Goal: Task Accomplishment & Management: Manage account settings

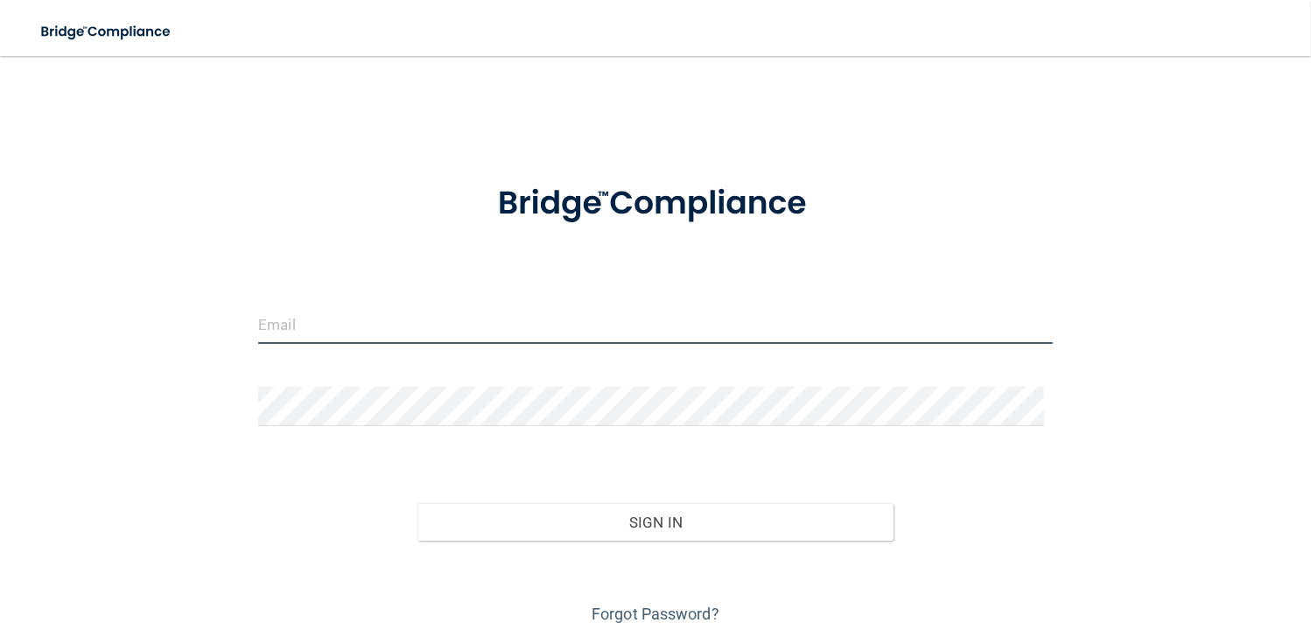
click at [379, 337] on input "email" at bounding box center [655, 324] width 795 height 39
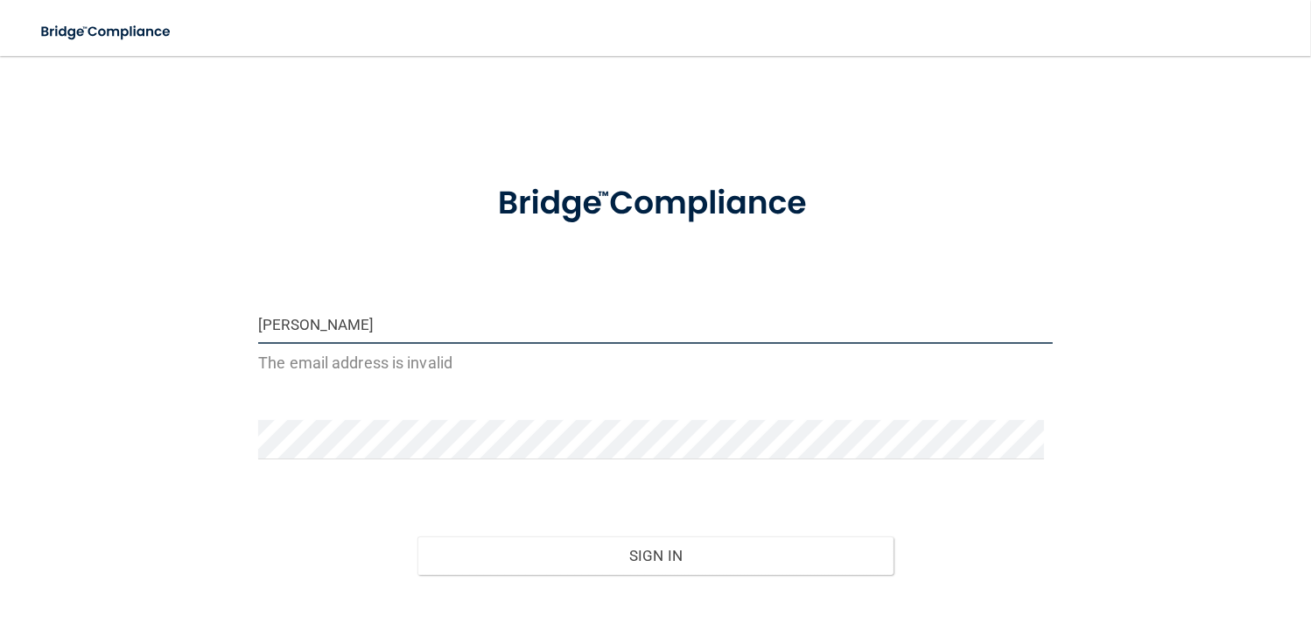
type input "[PERSON_NAME][EMAIL_ADDRESS][DOMAIN_NAME]"
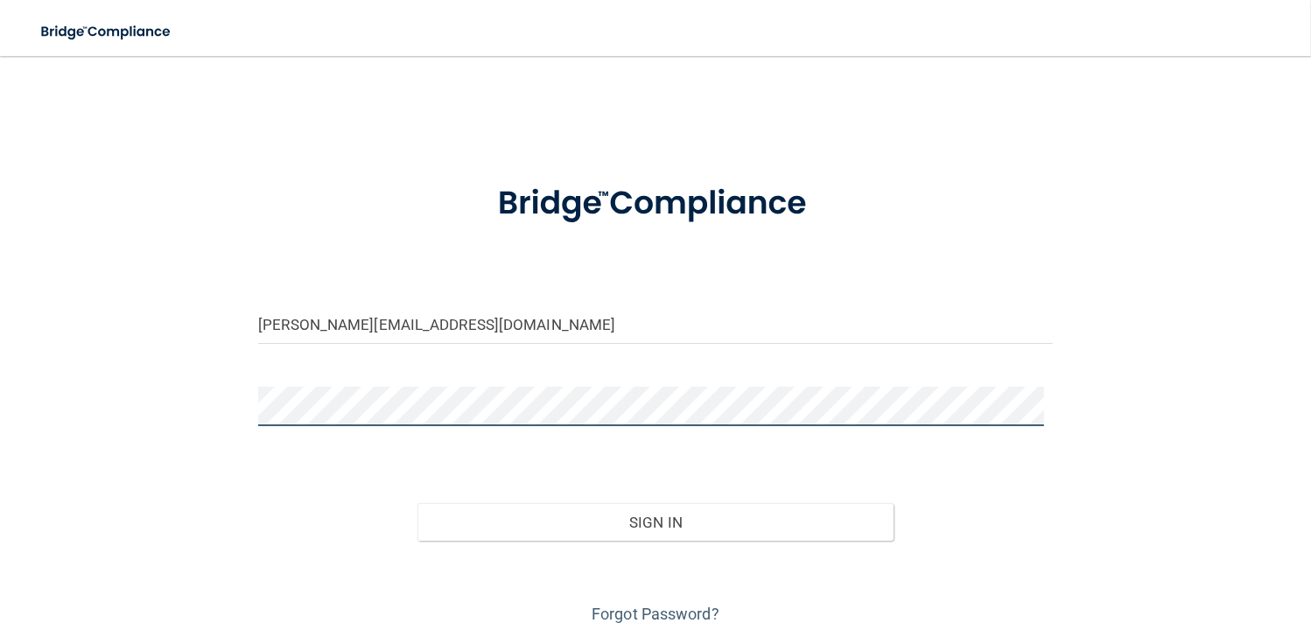
click at [418, 503] on button "Sign In" at bounding box center [656, 522] width 477 height 39
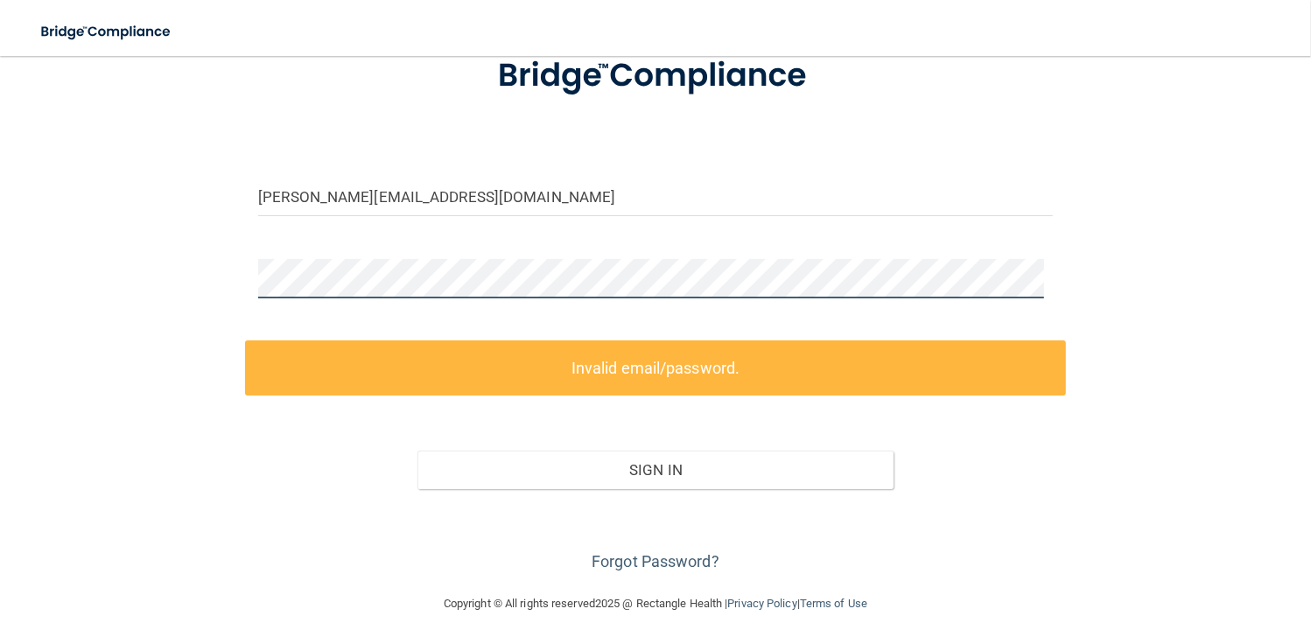
scroll to position [136, 0]
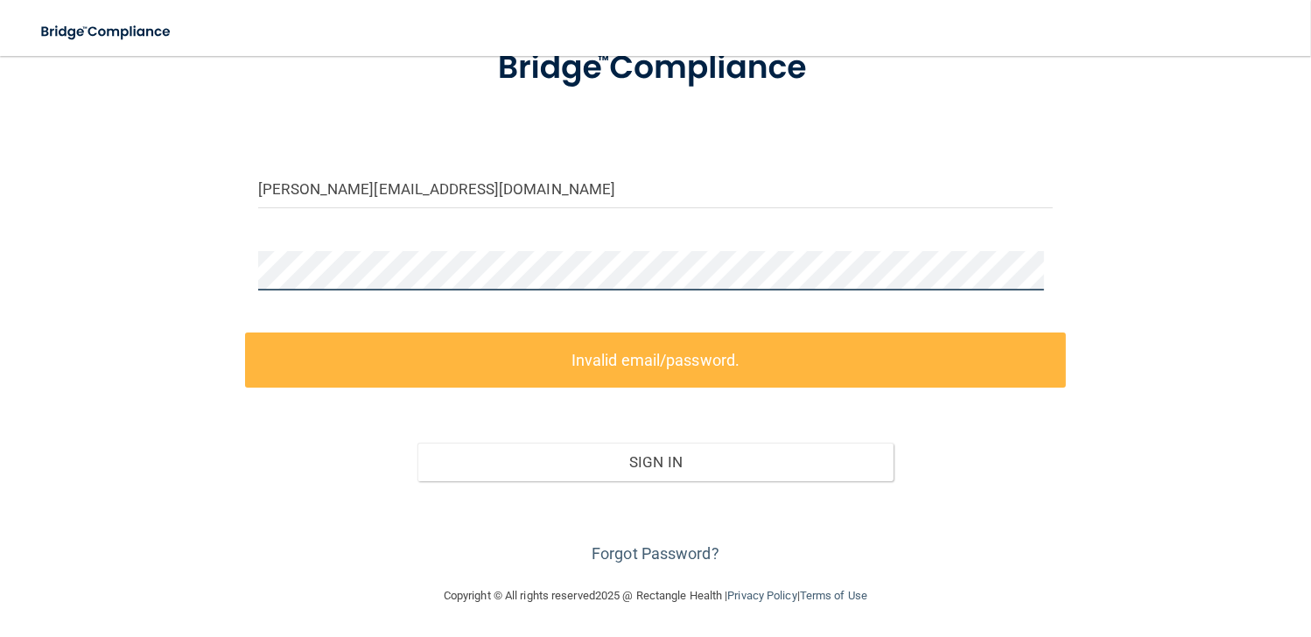
click at [141, 297] on div "[PERSON_NAME][EMAIL_ADDRESS][DOMAIN_NAME] Invalid email/password. You don't hav…" at bounding box center [655, 253] width 1241 height 630
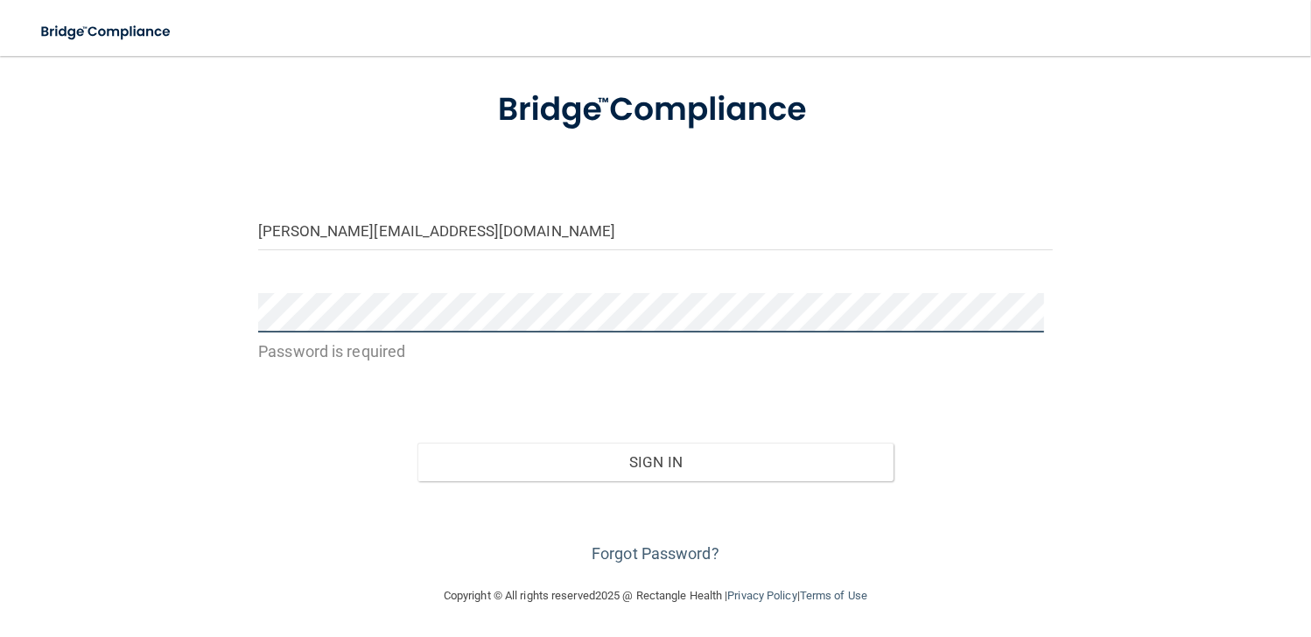
scroll to position [60, 0]
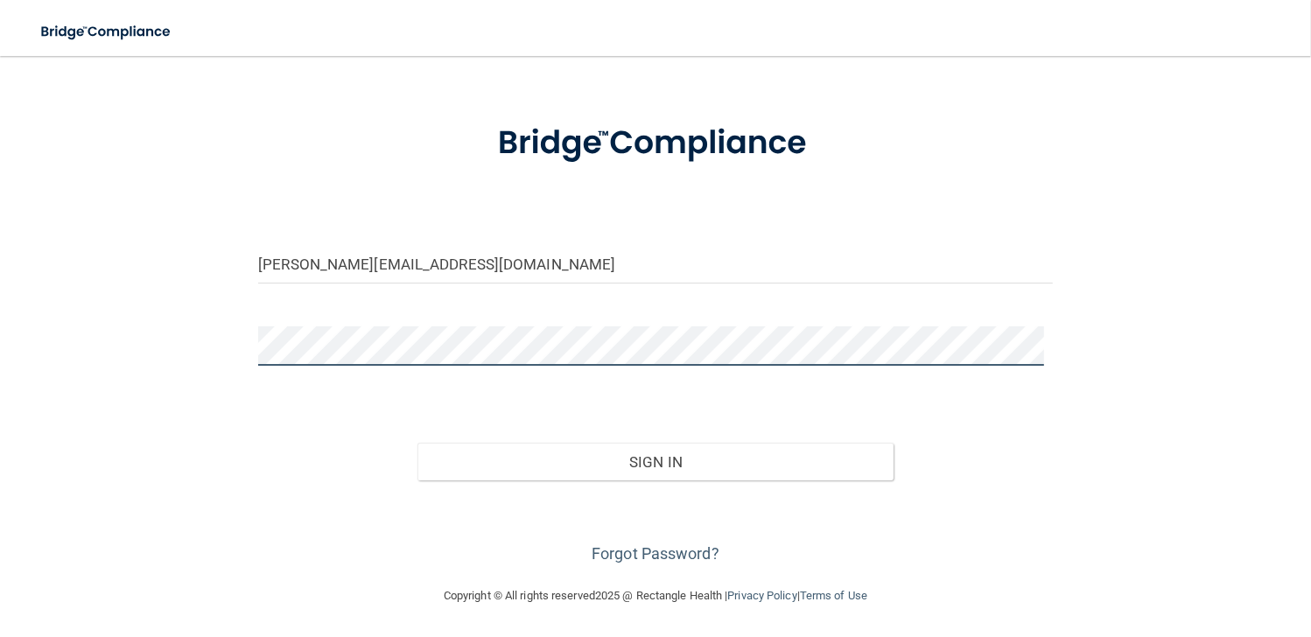
click at [418, 443] on button "Sign In" at bounding box center [656, 462] width 477 height 39
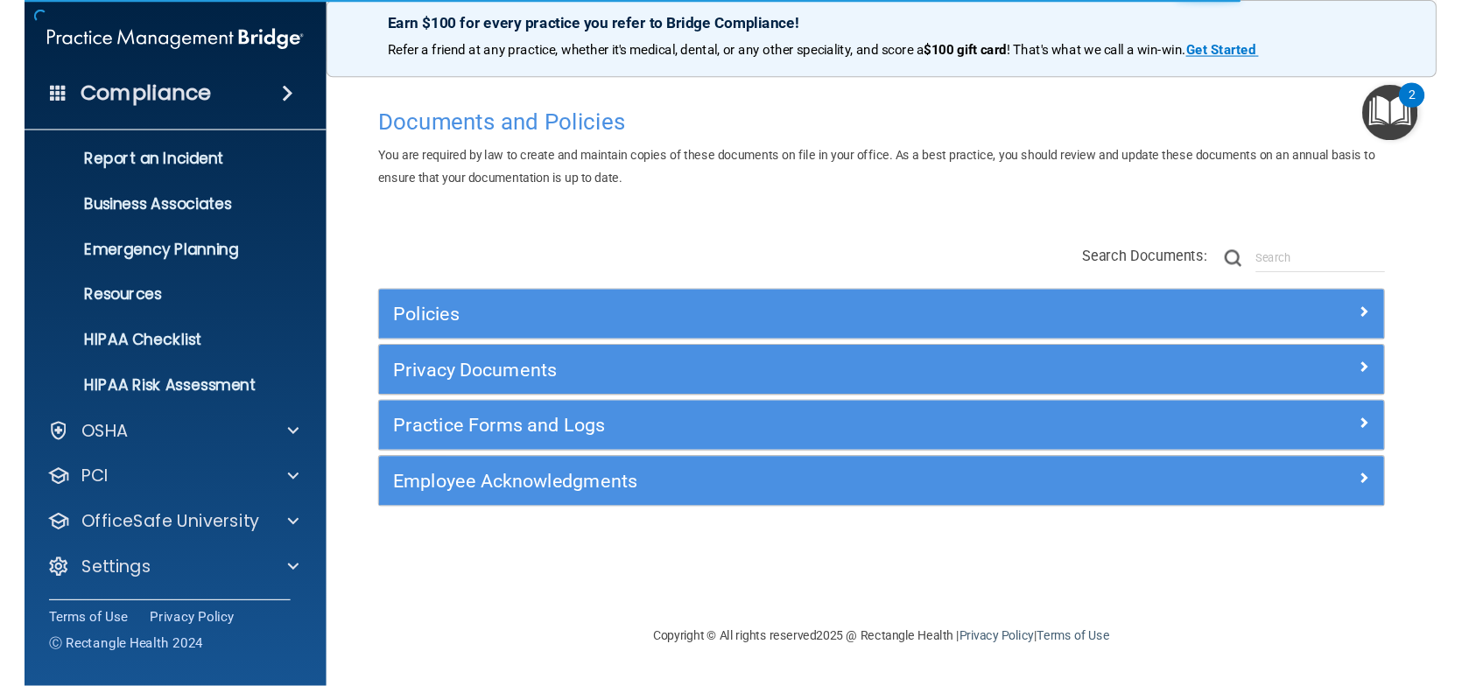
scroll to position [40, 0]
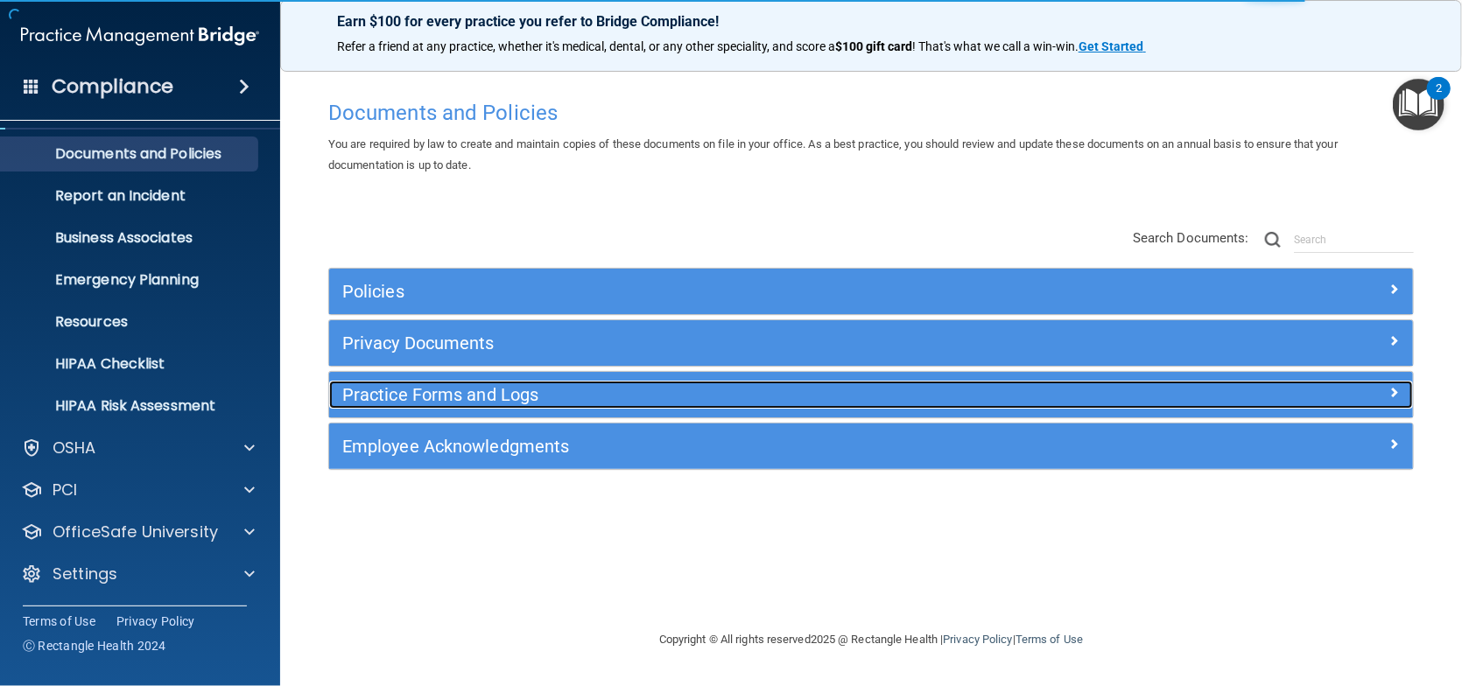
click at [537, 402] on h5 "Practice Forms and Logs" at bounding box center [735, 394] width 787 height 19
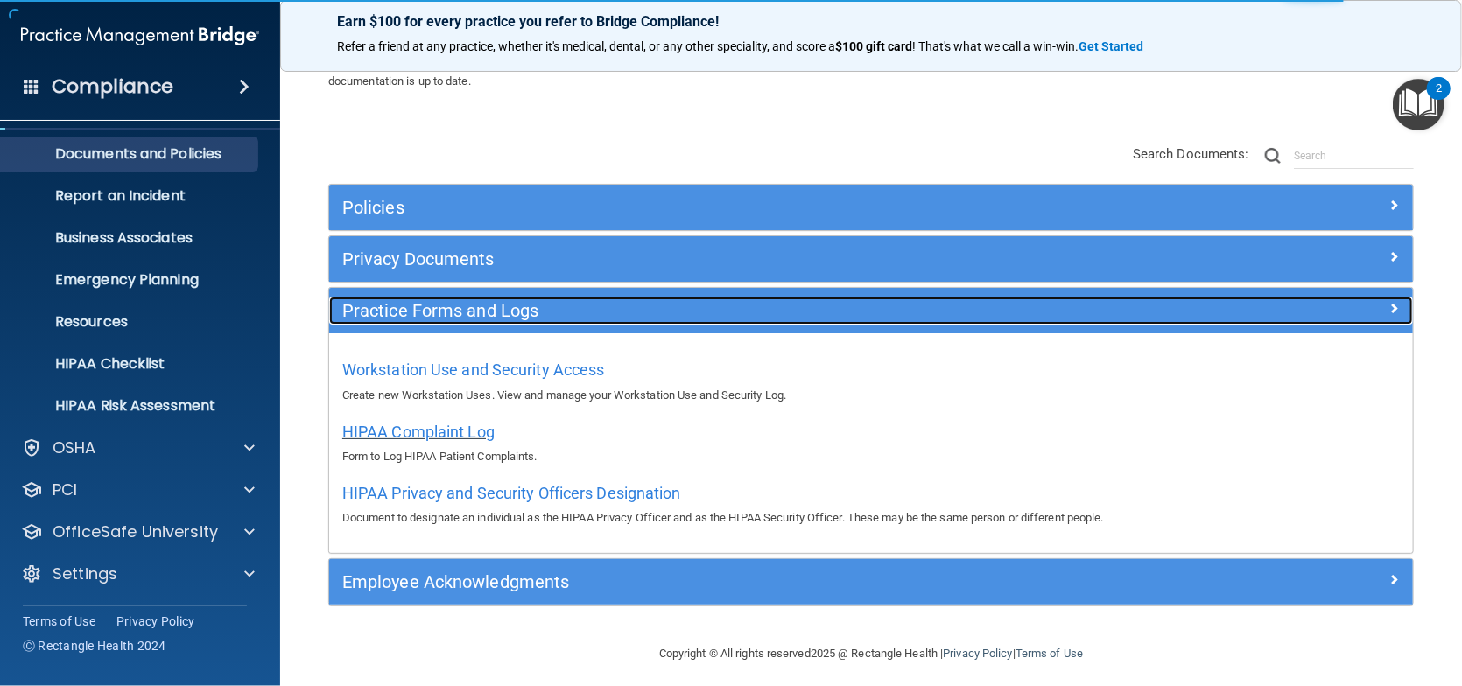
scroll to position [92, 0]
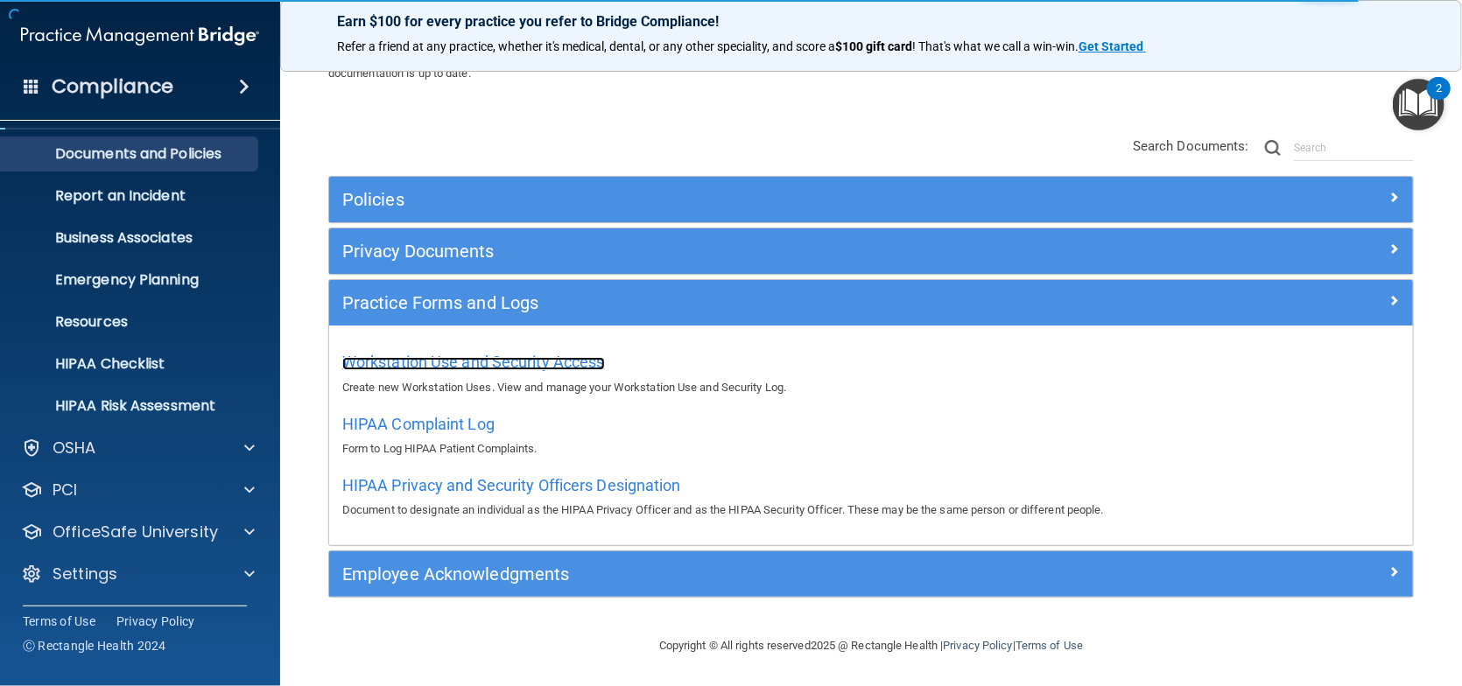
click at [426, 369] on span "Workstation Use and Security Access" at bounding box center [473, 362] width 263 height 18
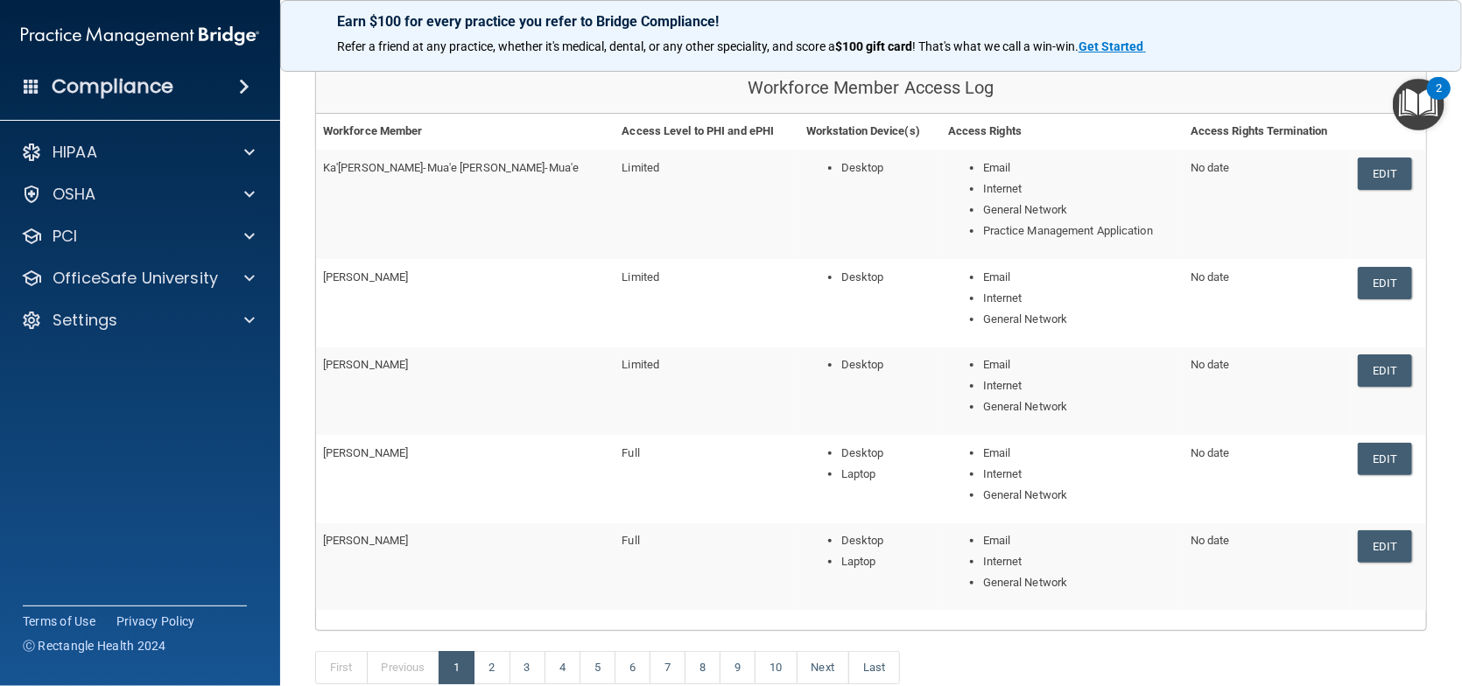
scroll to position [175, 0]
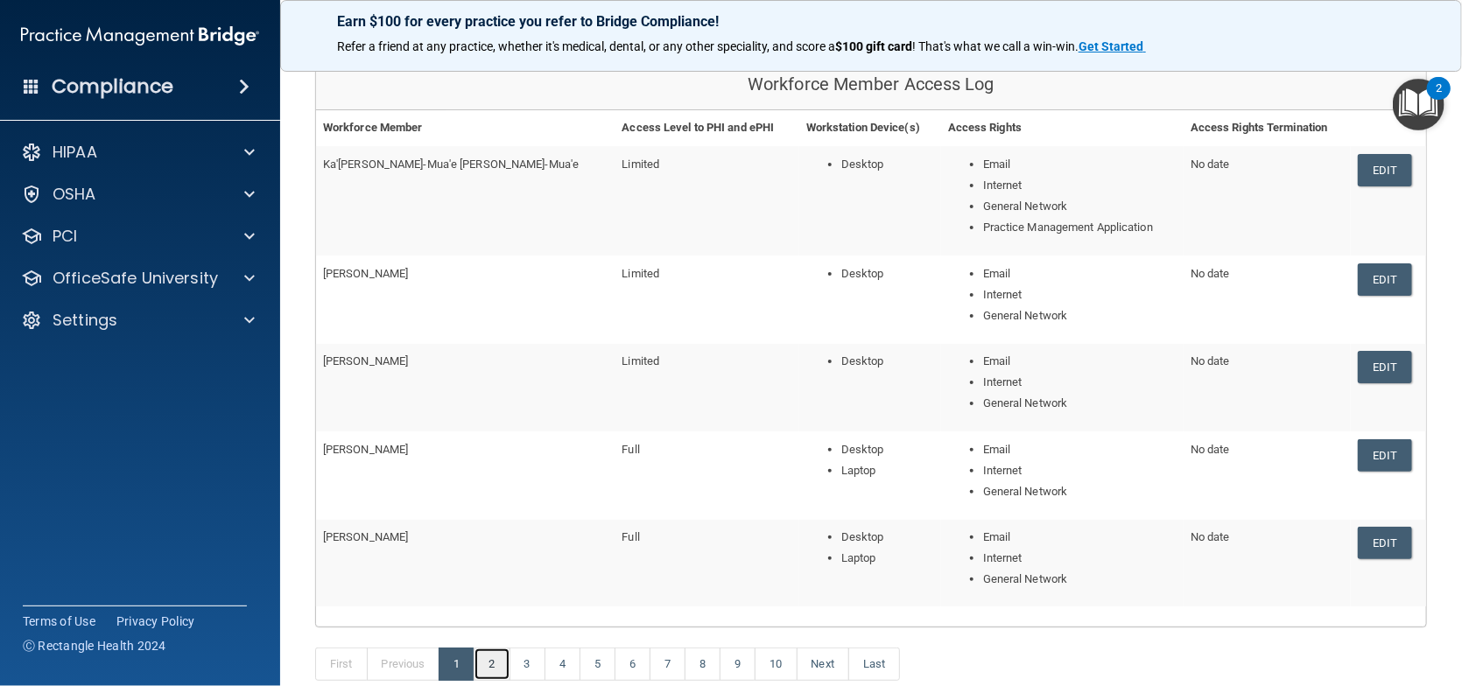
click at [501, 636] on link "2" at bounding box center [492, 664] width 36 height 33
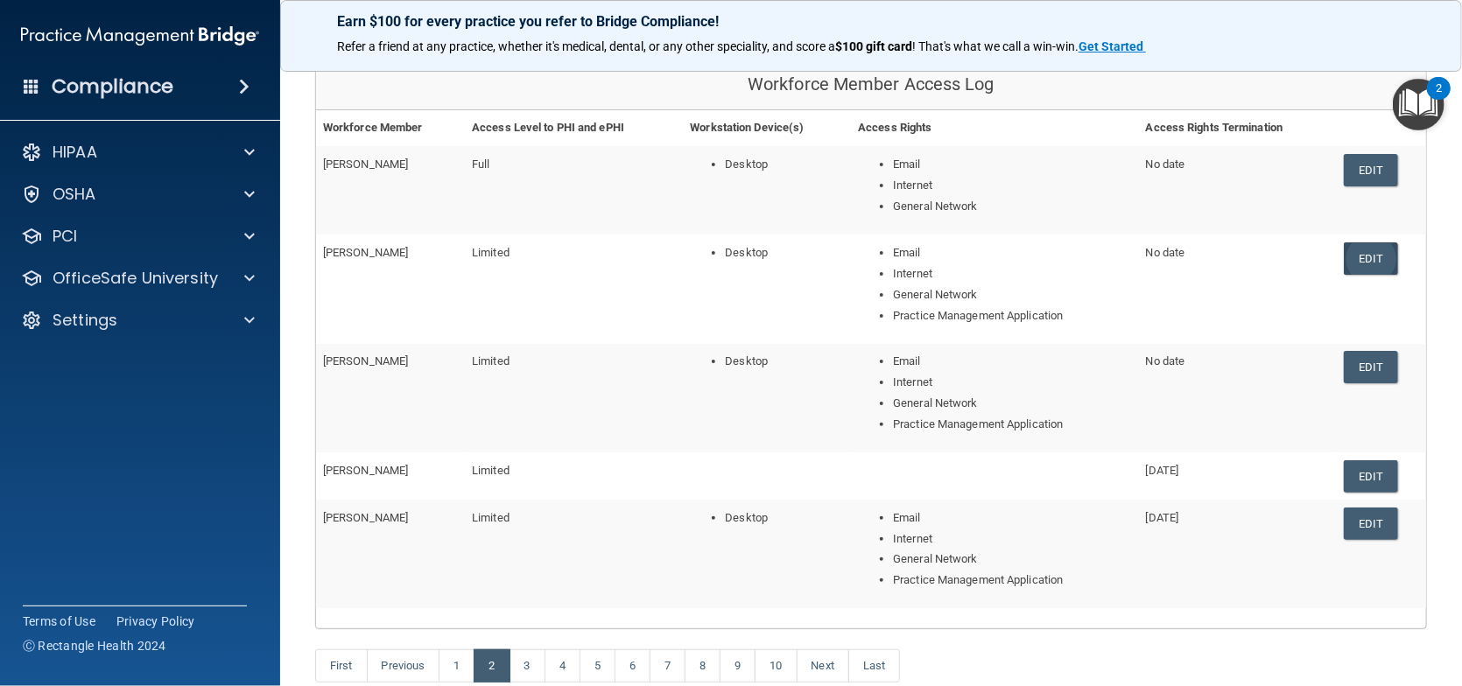
click at [1311, 250] on link "Edit" at bounding box center [1370, 259] width 53 height 32
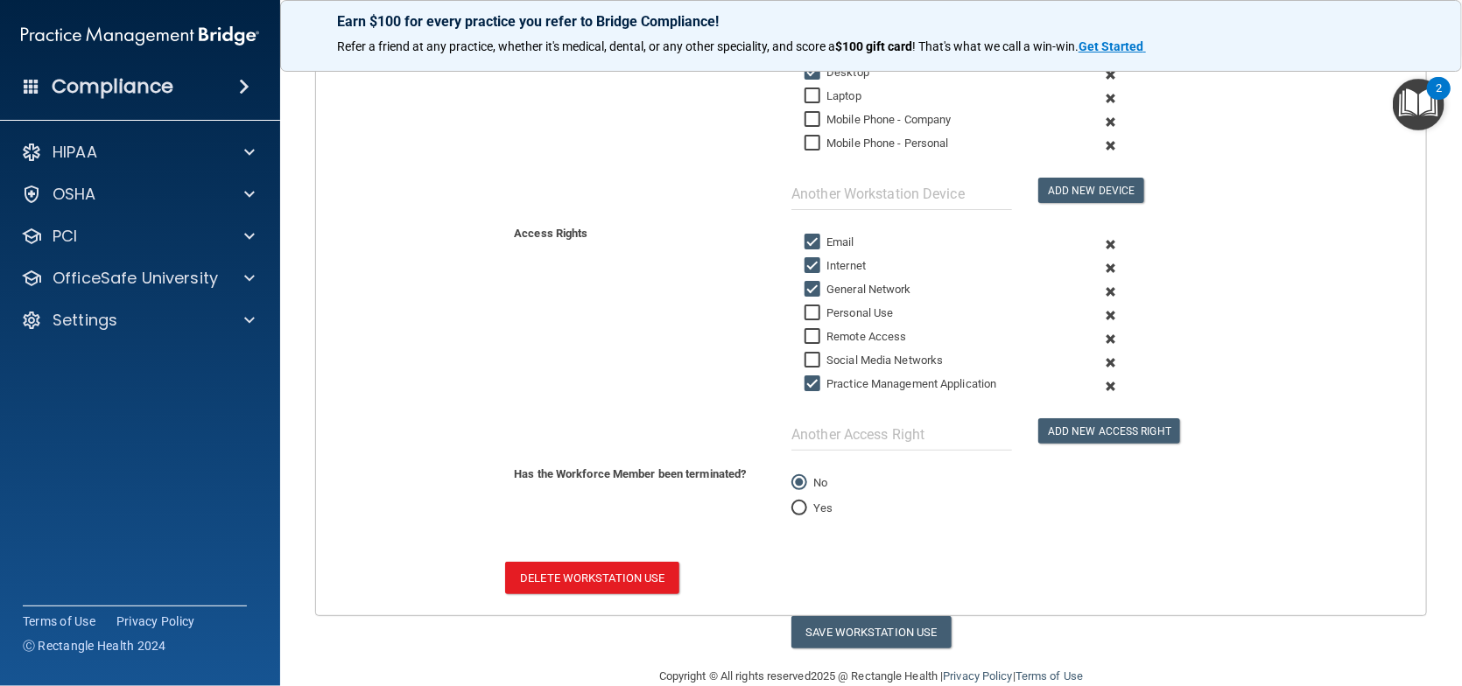
scroll to position [419, 0]
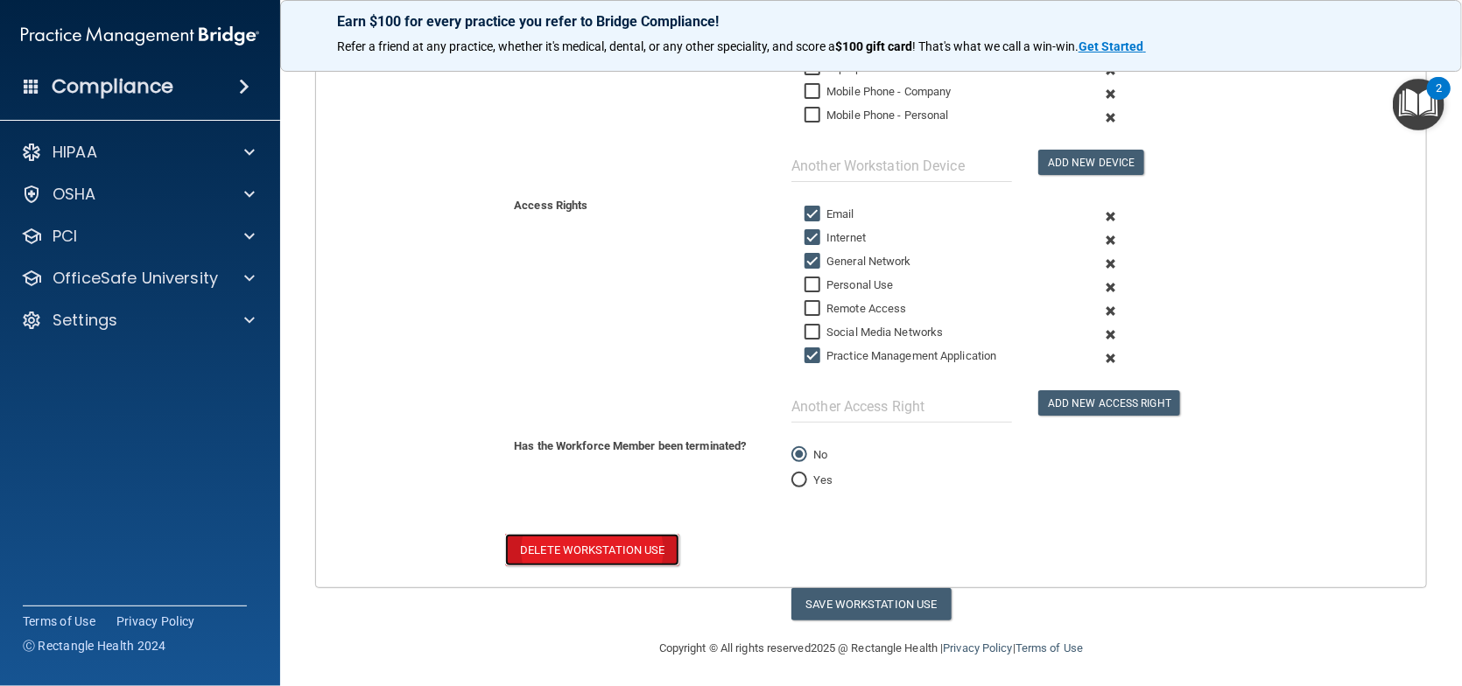
click at [569, 538] on button "Delete Workstation Use" at bounding box center [591, 550] width 173 height 32
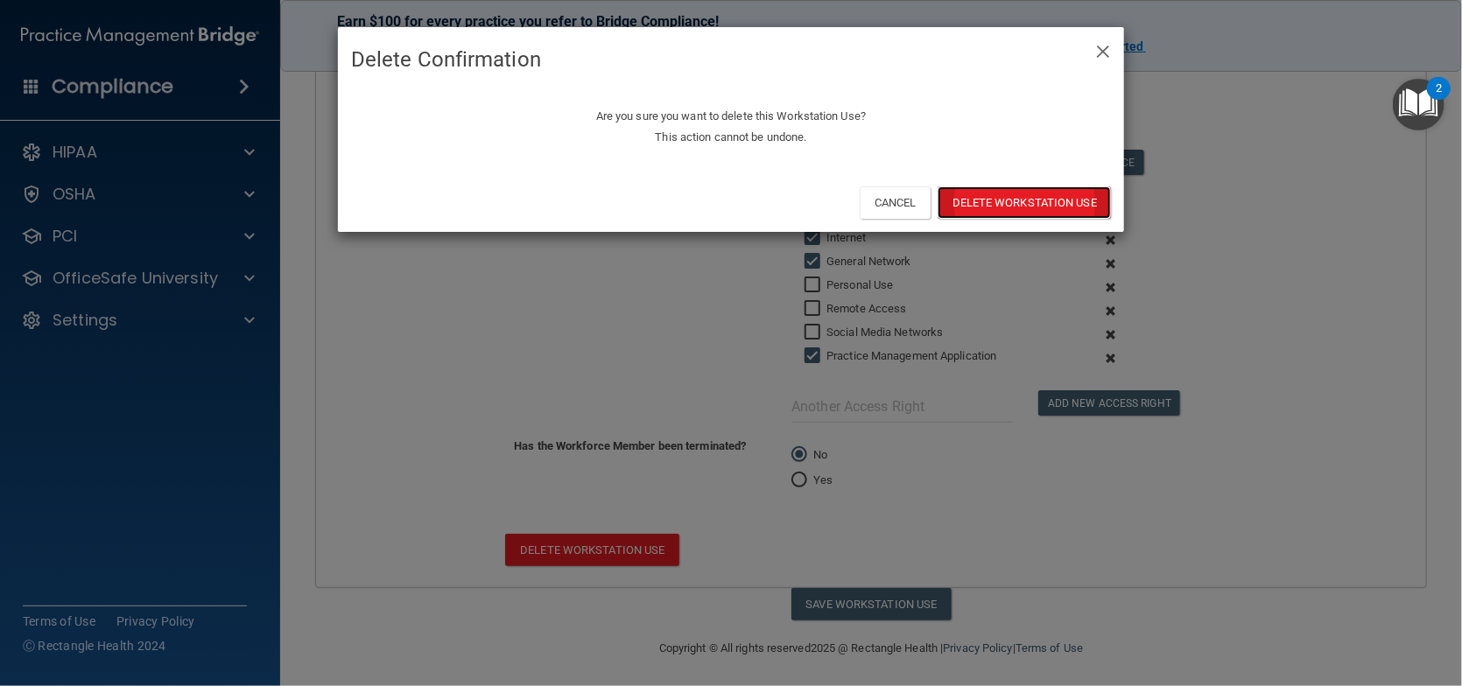
click at [1002, 197] on button "Delete Workstation Use" at bounding box center [1024, 202] width 173 height 32
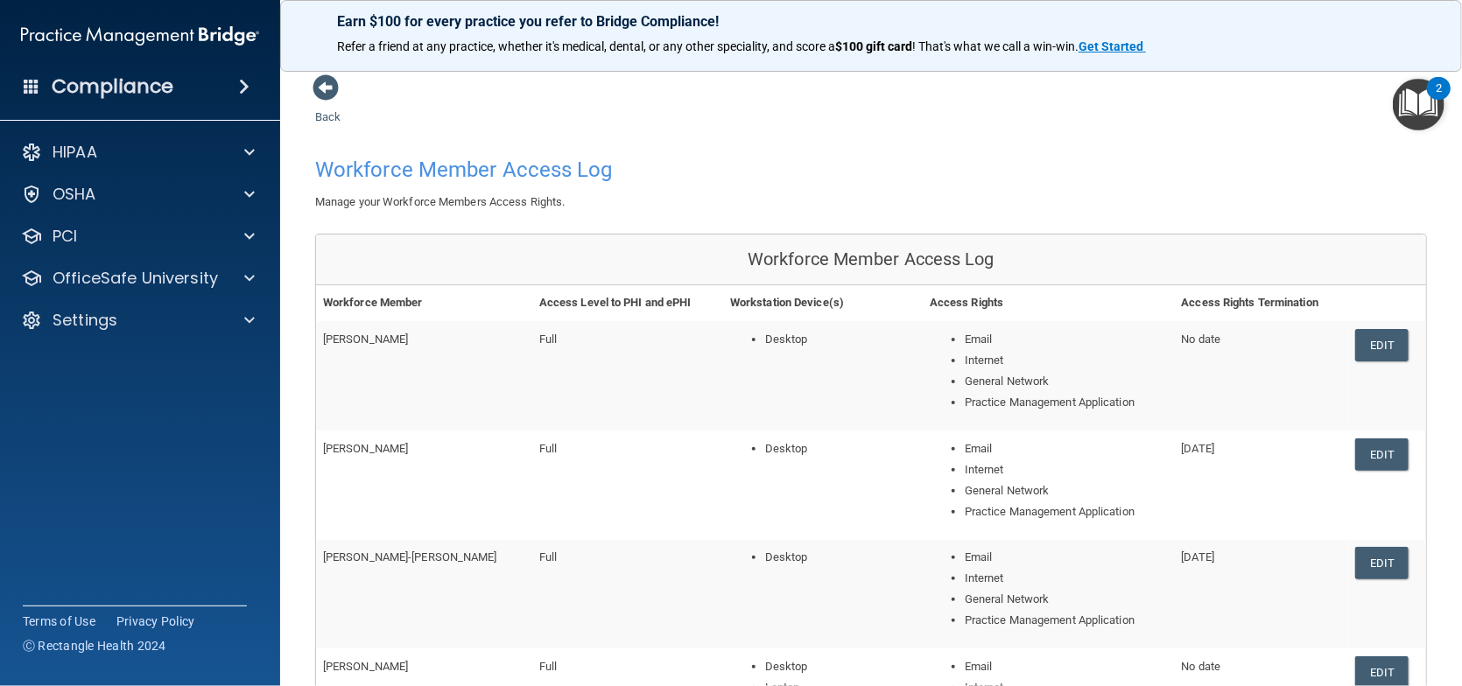
drag, startPoint x: 1068, startPoint y: 197, endPoint x: 688, endPoint y: 246, distance: 383.1
click at [1068, 197] on div "Manage your Workforce Members Access Rights." at bounding box center [871, 202] width 1138 height 21
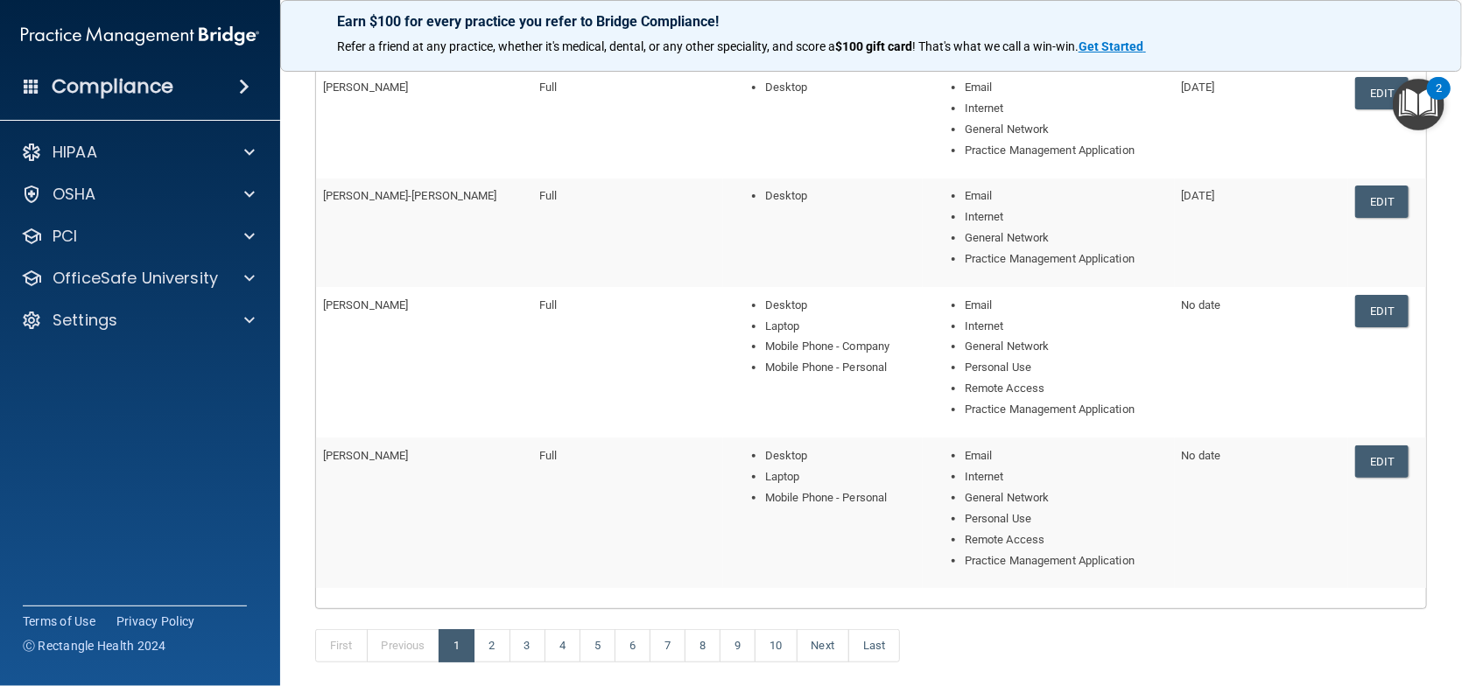
scroll to position [519, 0]
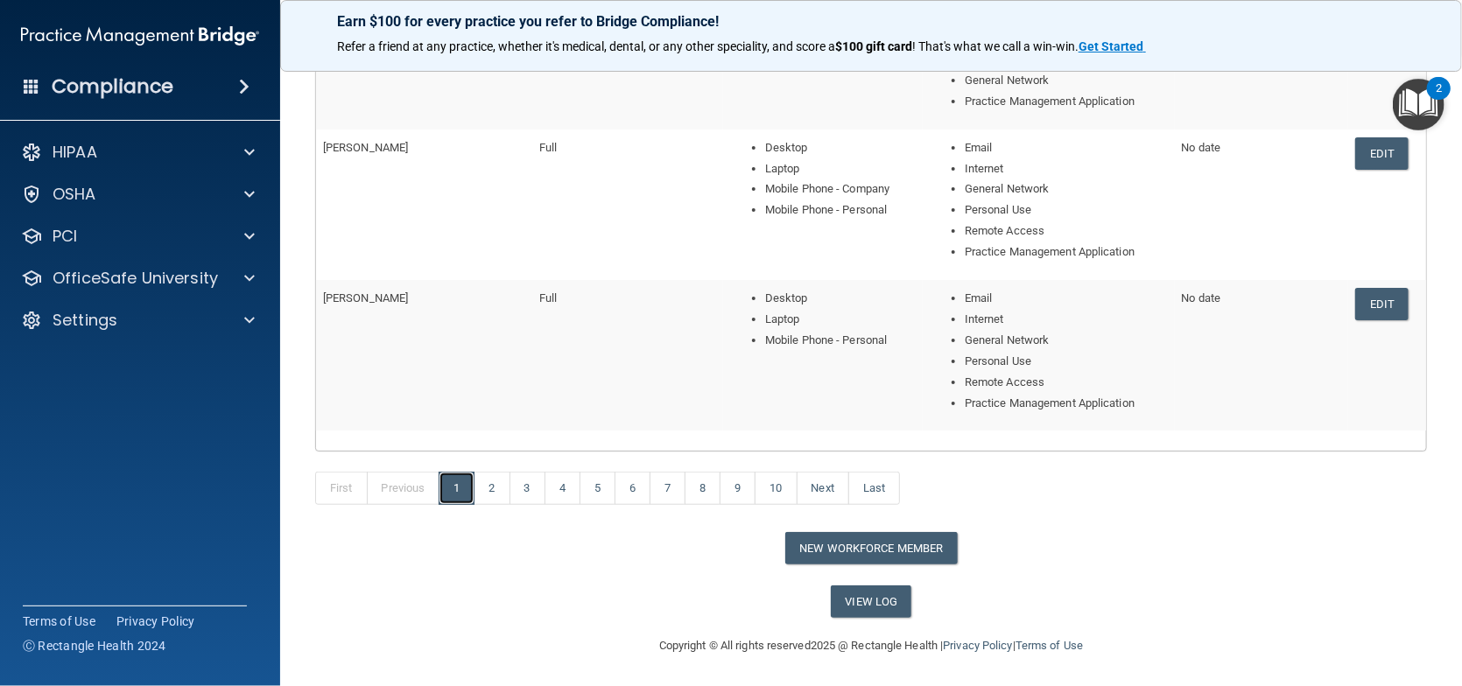
click at [455, 484] on link "1" at bounding box center [457, 488] width 36 height 33
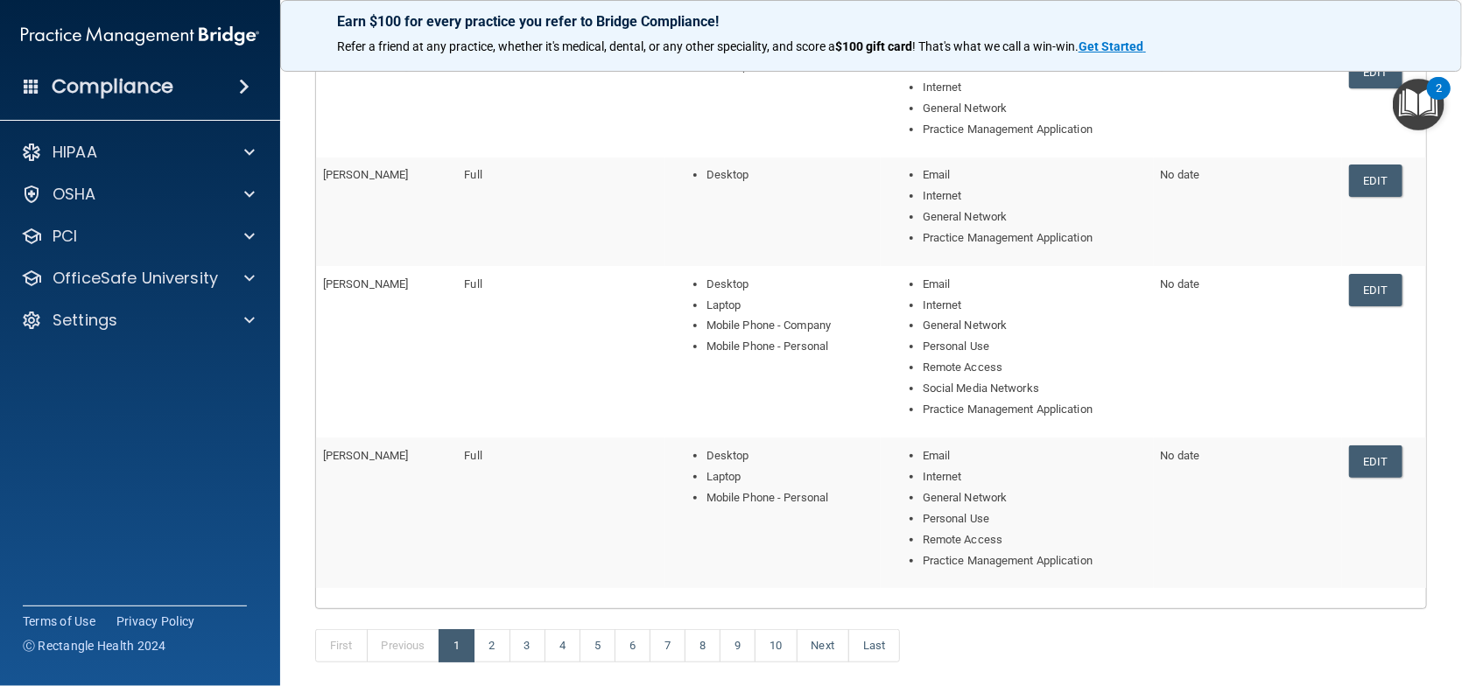
scroll to position [408, 0]
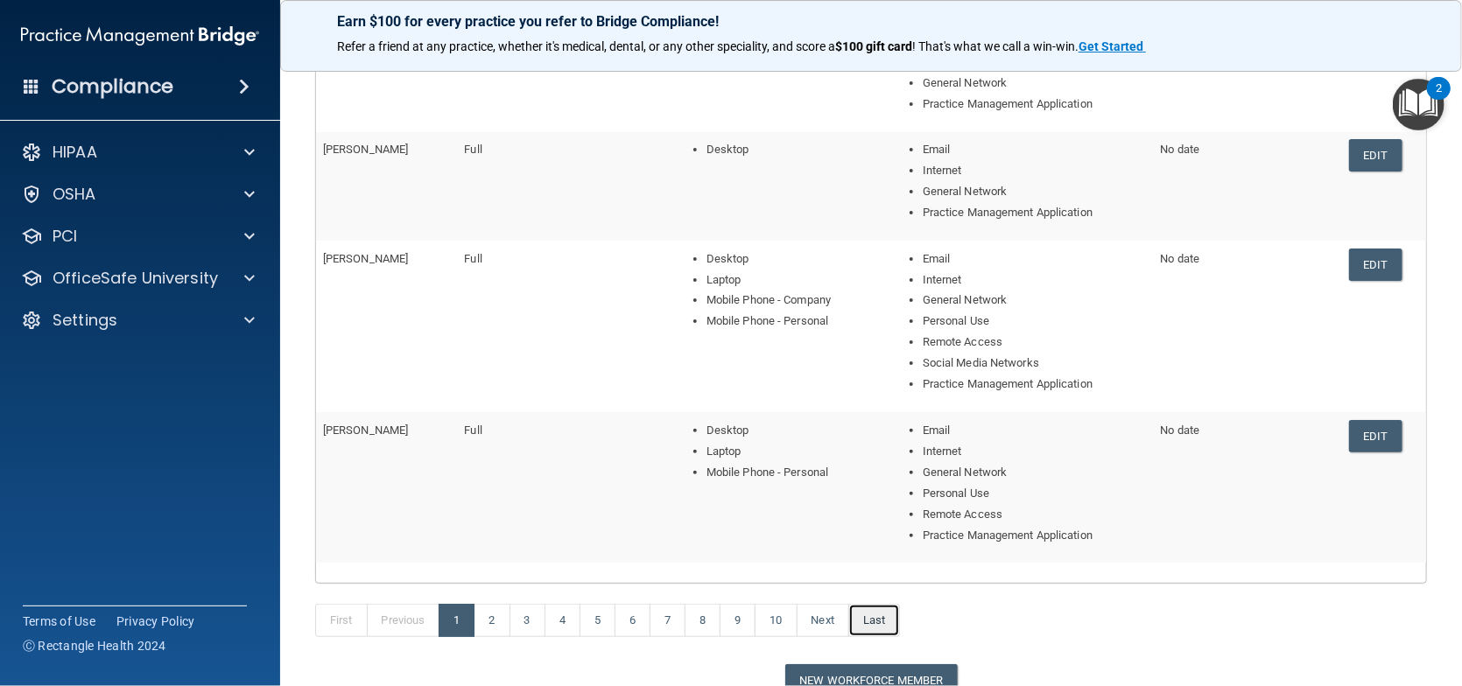
click at [891, 612] on link "Last" at bounding box center [874, 620] width 52 height 33
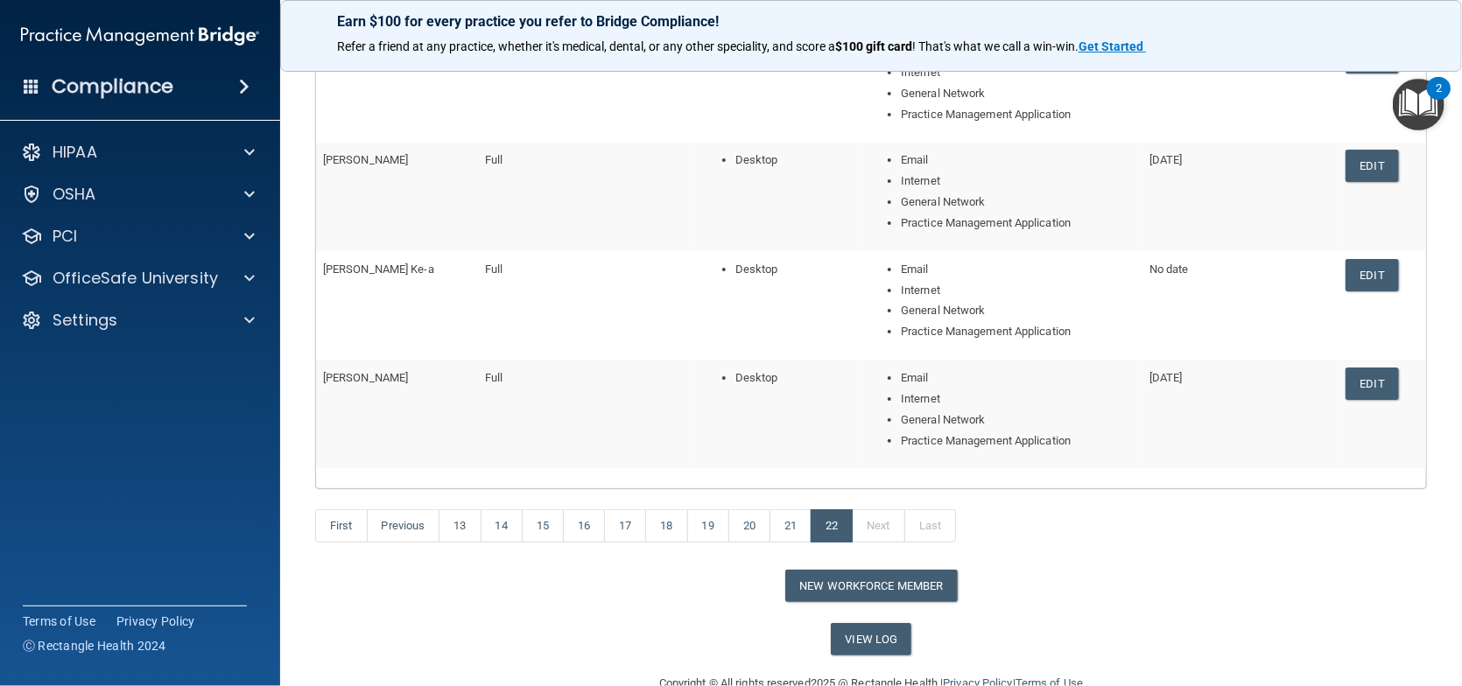
scroll to position [408, 0]
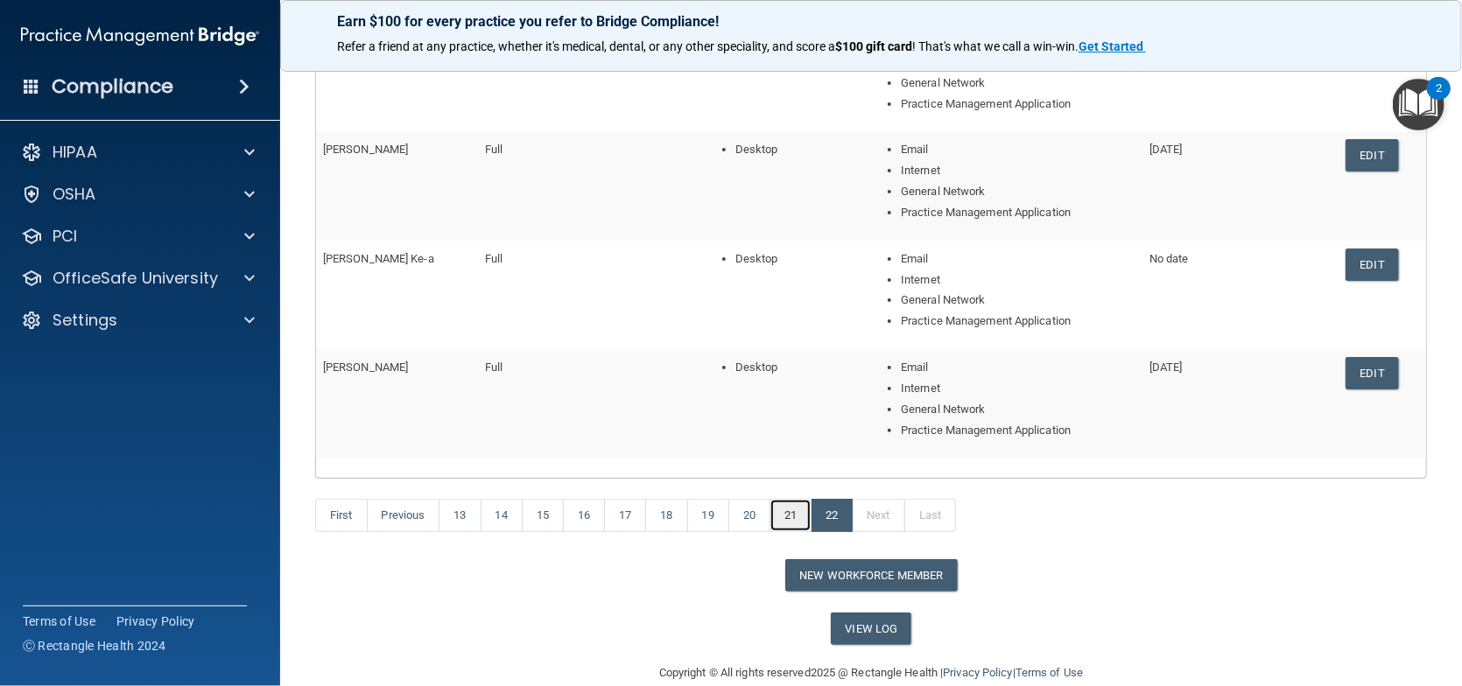
click at [805, 520] on link "21" at bounding box center [791, 515] width 42 height 33
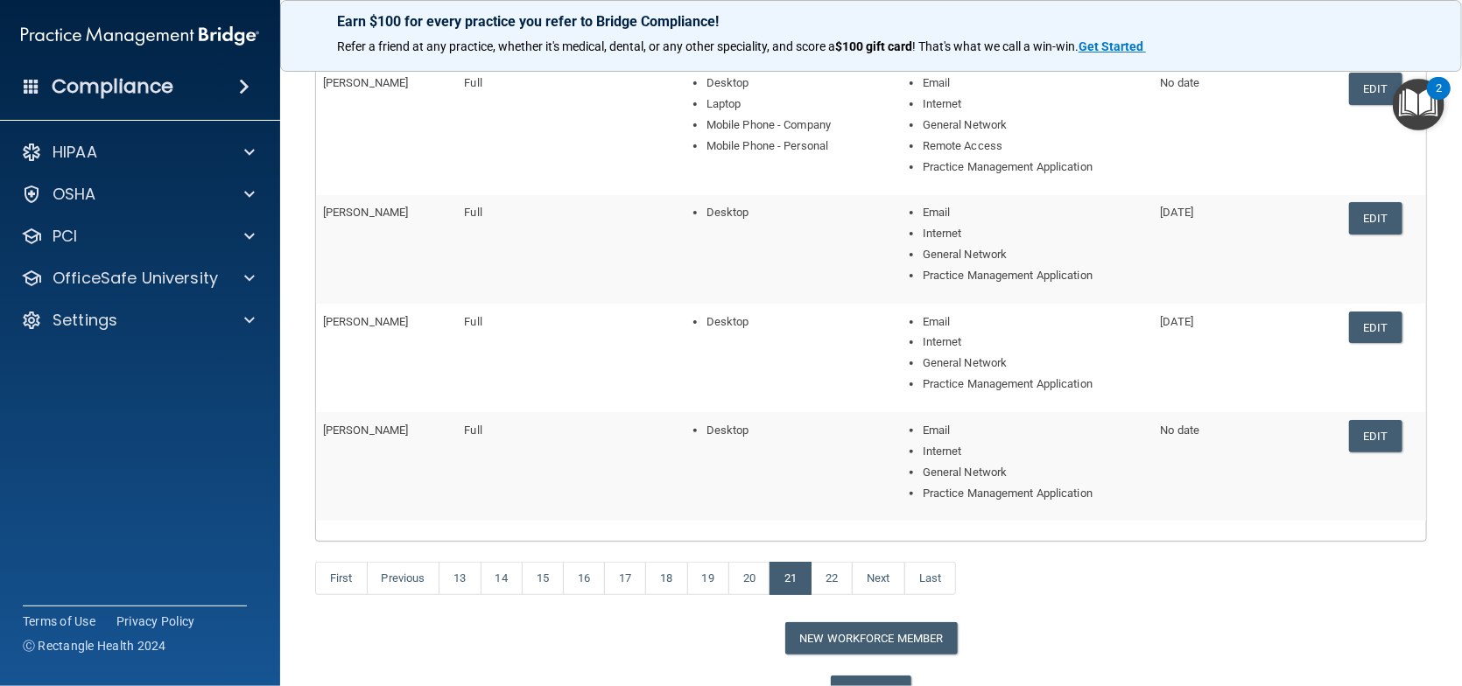
scroll to position [408, 0]
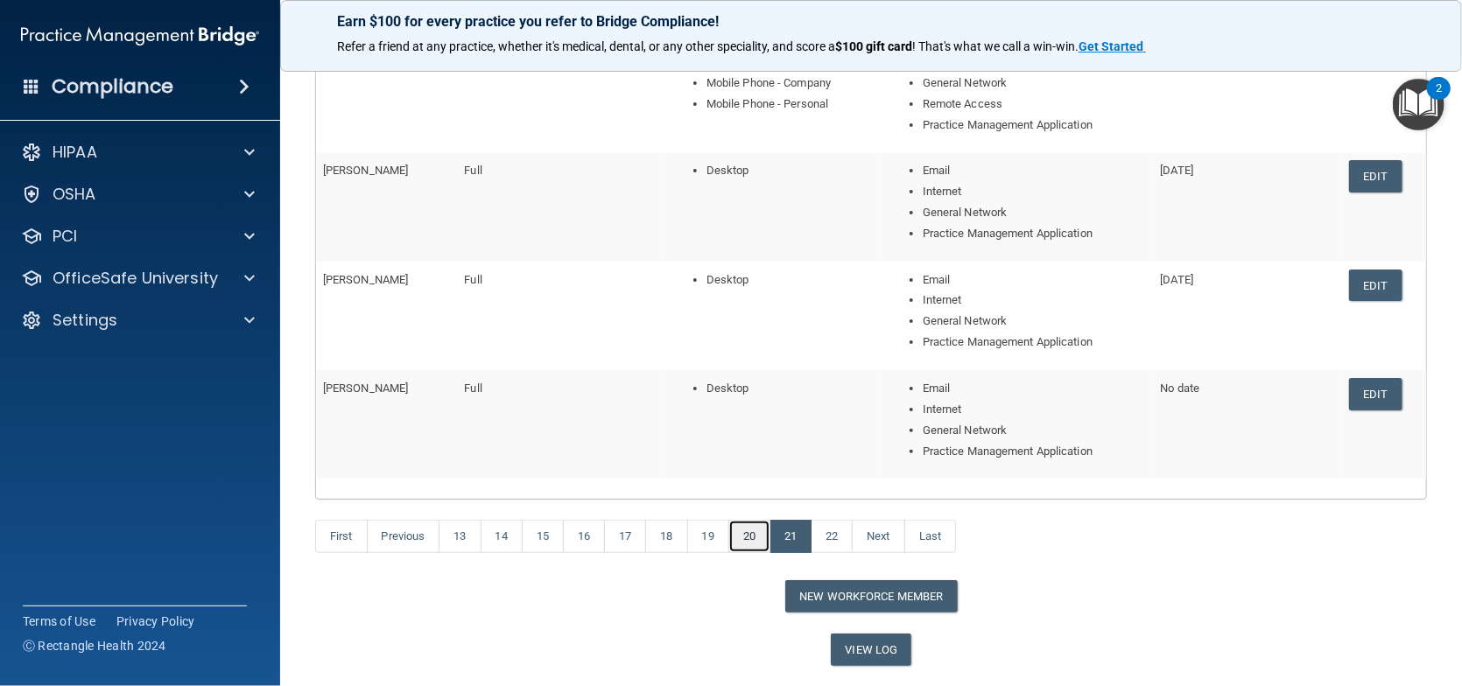
click at [741, 530] on link "20" at bounding box center [749, 536] width 42 height 33
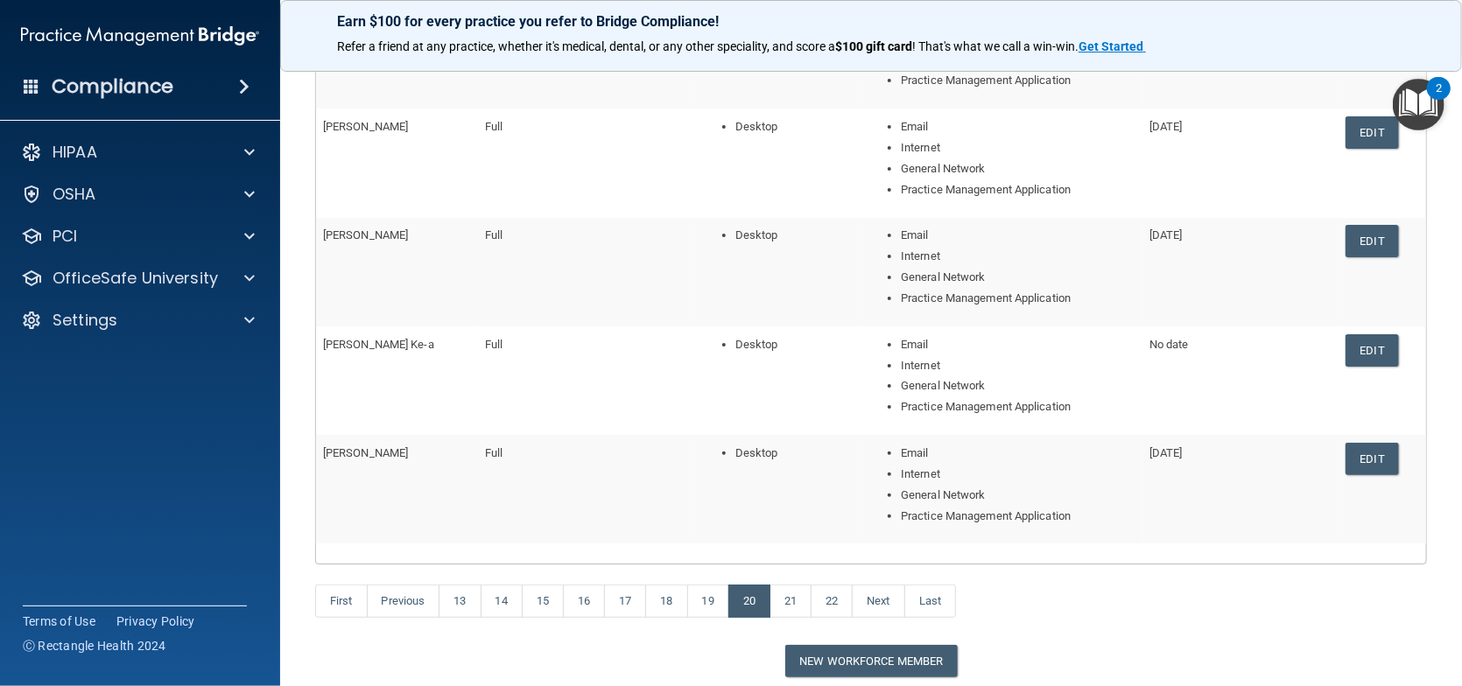
scroll to position [350, 0]
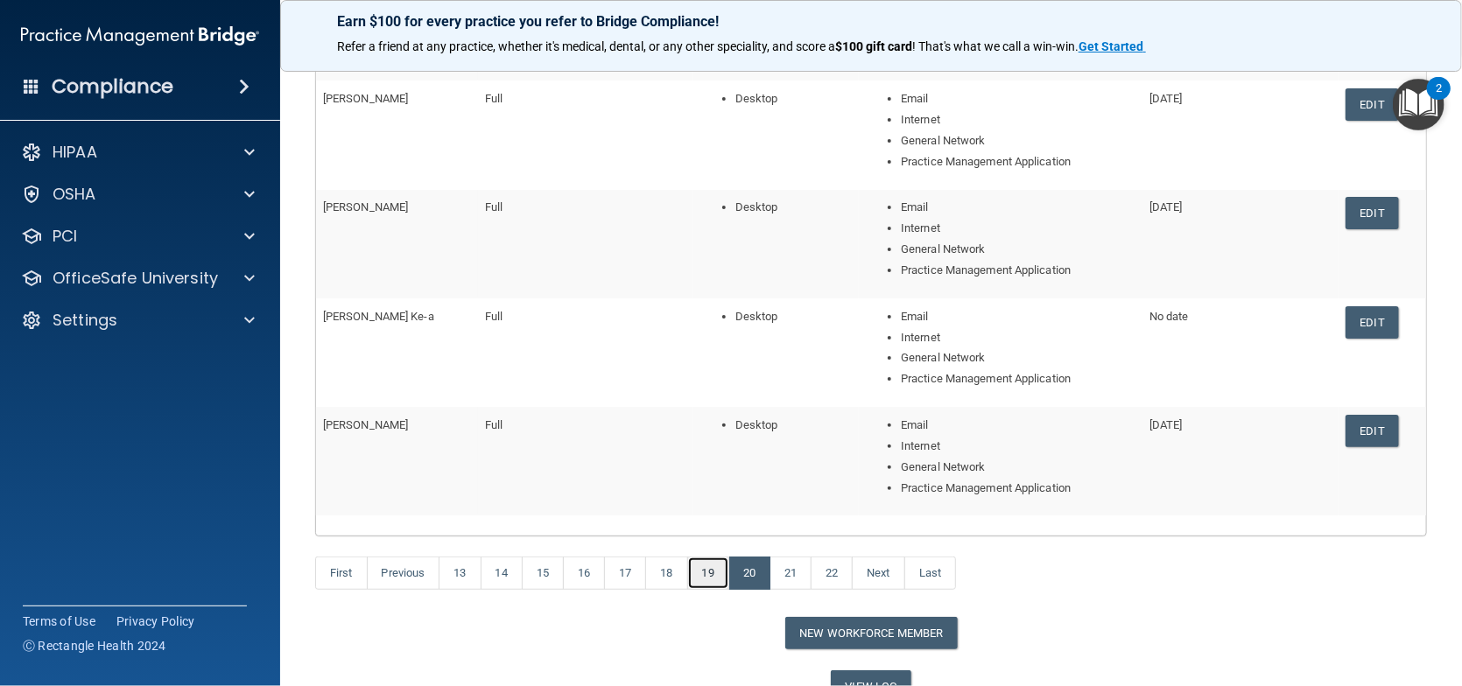
click at [720, 577] on link "19" at bounding box center [708, 573] width 42 height 33
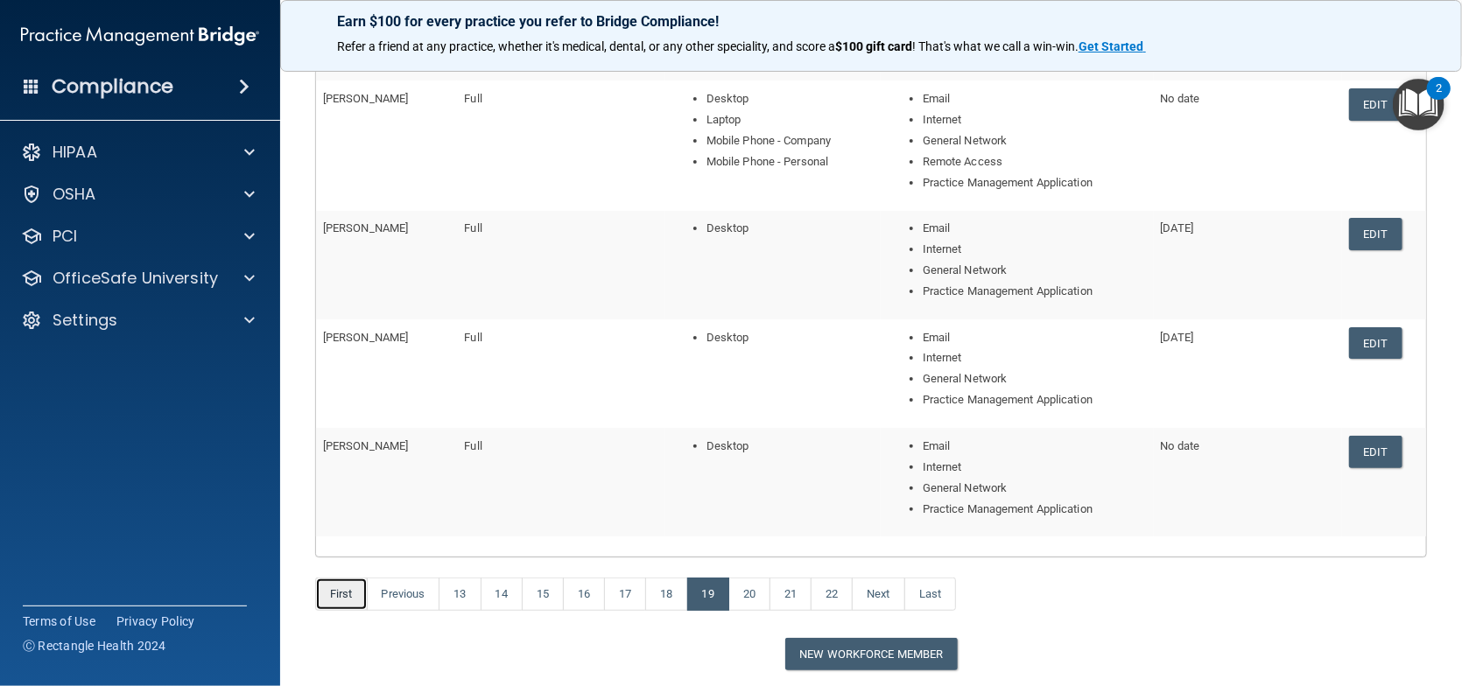
click at [348, 588] on link "First" at bounding box center [341, 594] width 53 height 33
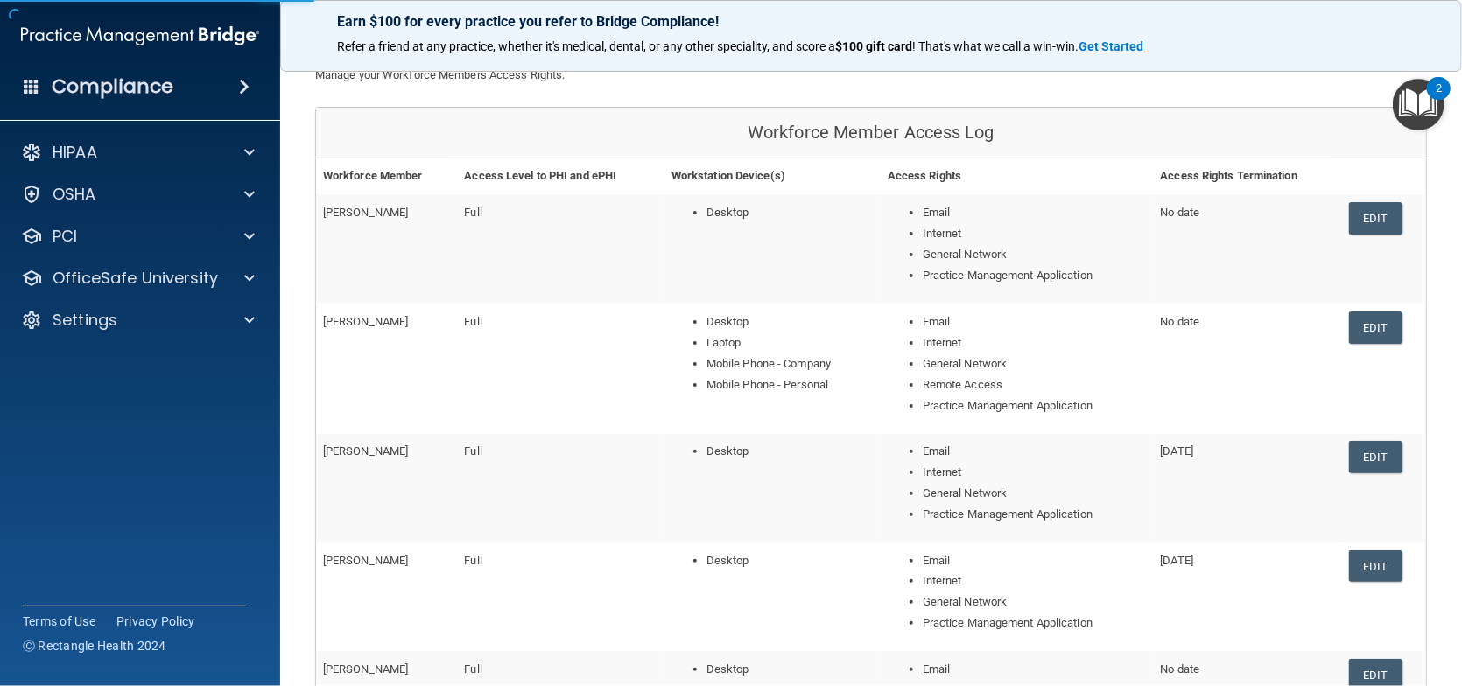
scroll to position [58, 0]
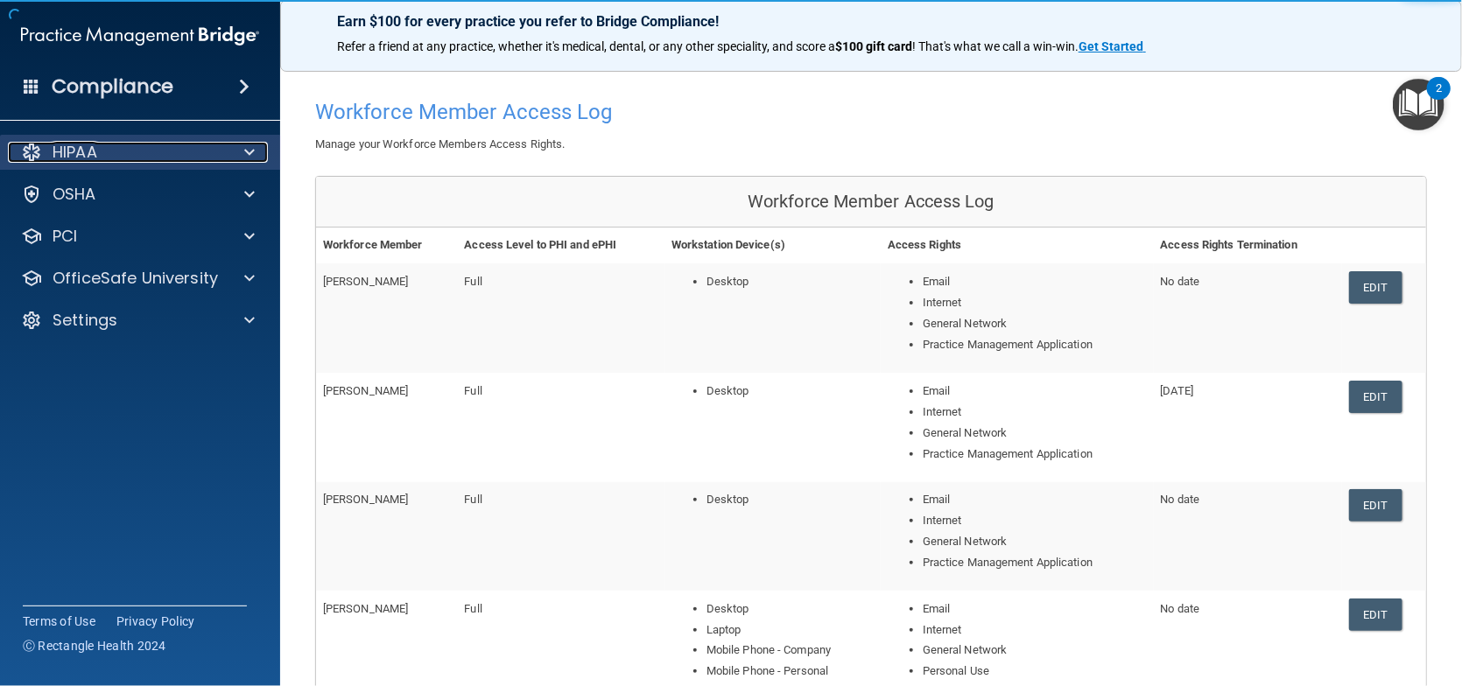
click at [109, 146] on div "HIPAA" at bounding box center [116, 152] width 217 height 21
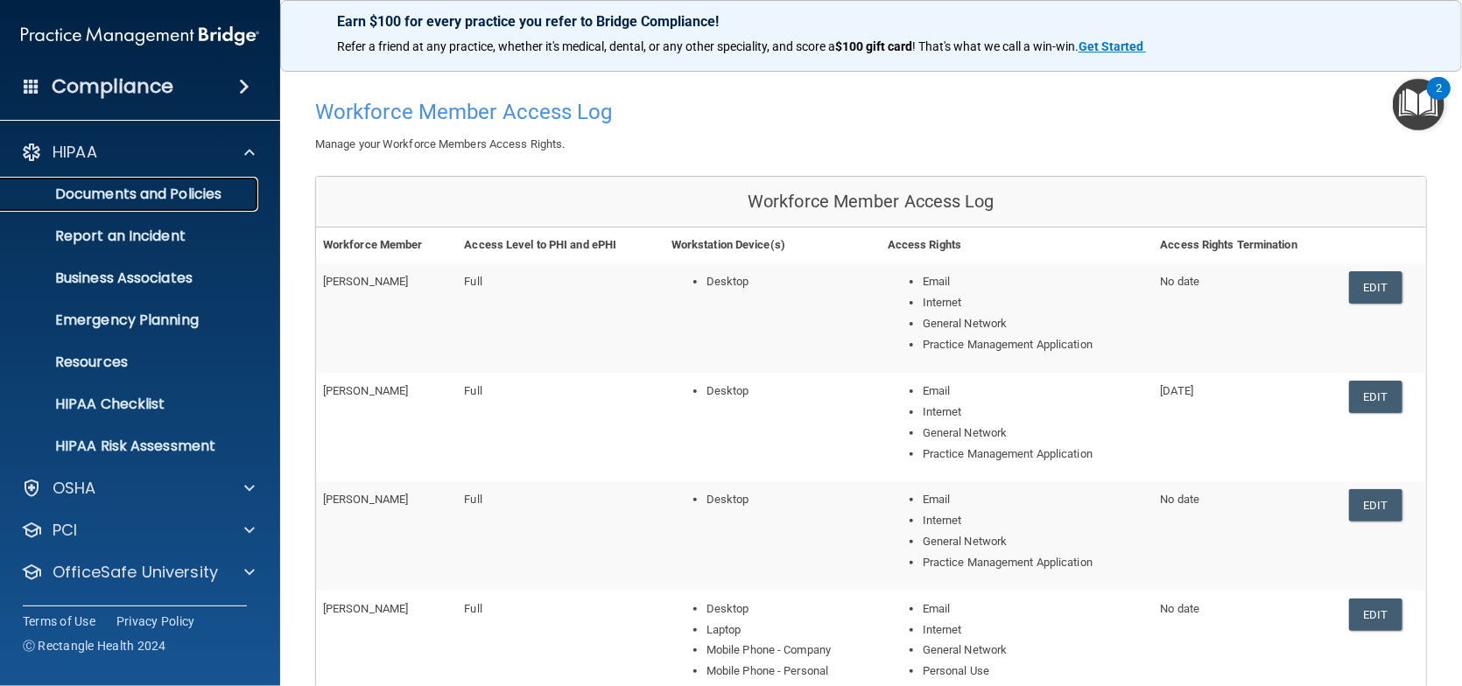
click at [105, 193] on p "Documents and Policies" at bounding box center [130, 195] width 239 height 18
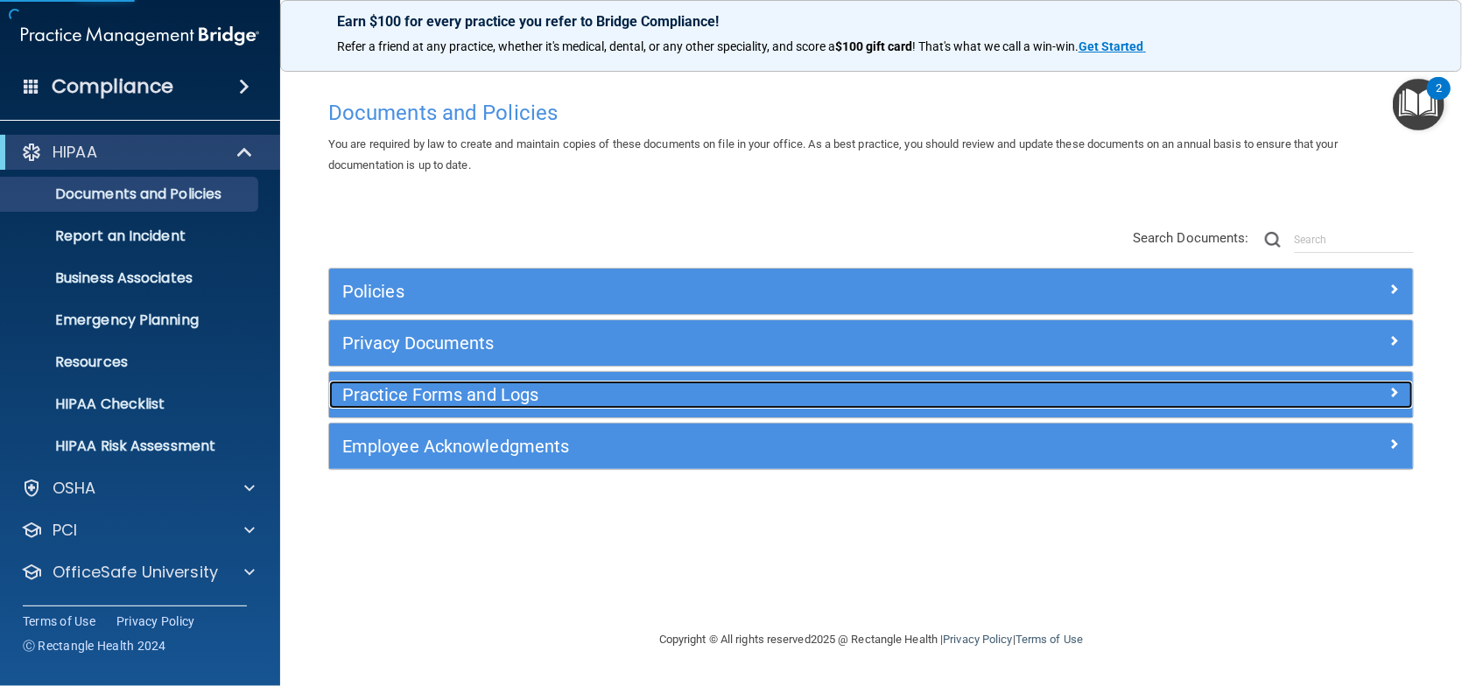
click at [397, 396] on h5 "Practice Forms and Logs" at bounding box center [735, 394] width 787 height 19
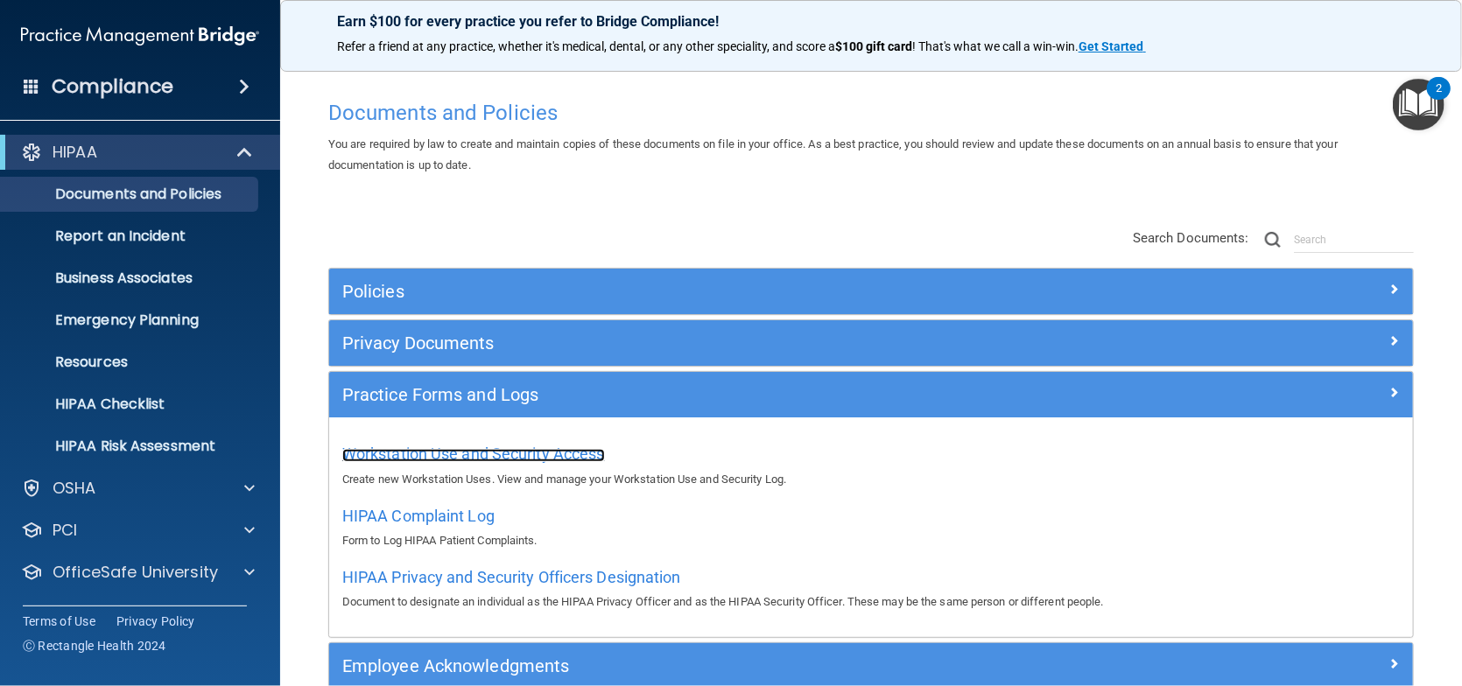
click at [397, 453] on span "Workstation Use and Security Access" at bounding box center [473, 454] width 263 height 18
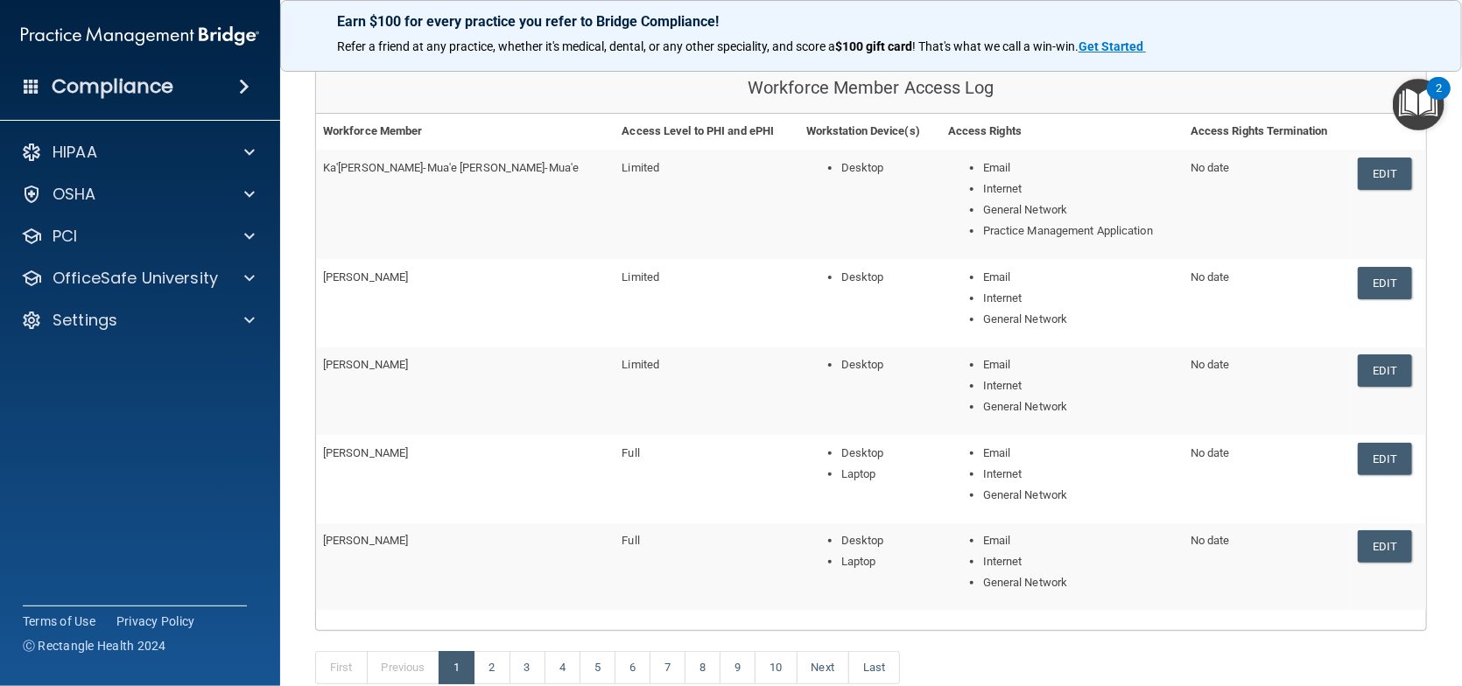
scroll to position [175, 0]
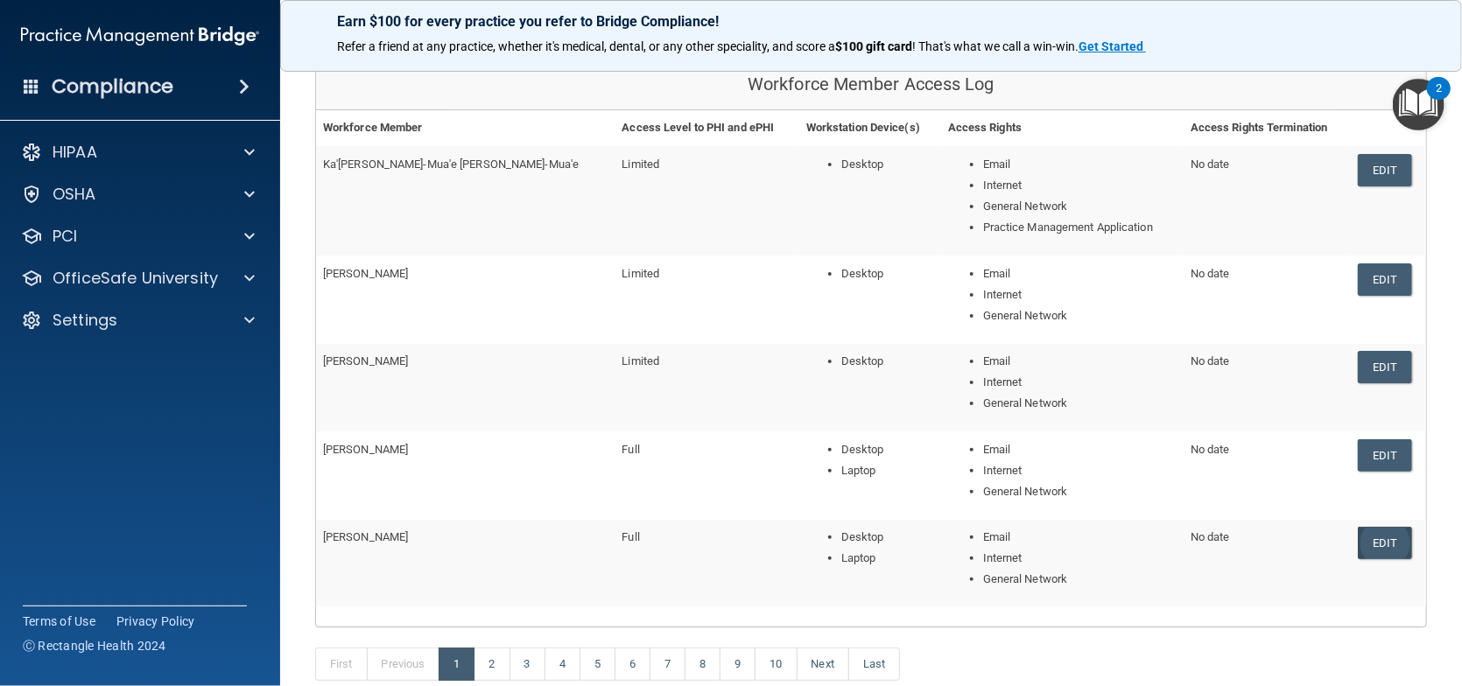
click at [1311, 542] on link "Edit" at bounding box center [1384, 543] width 53 height 32
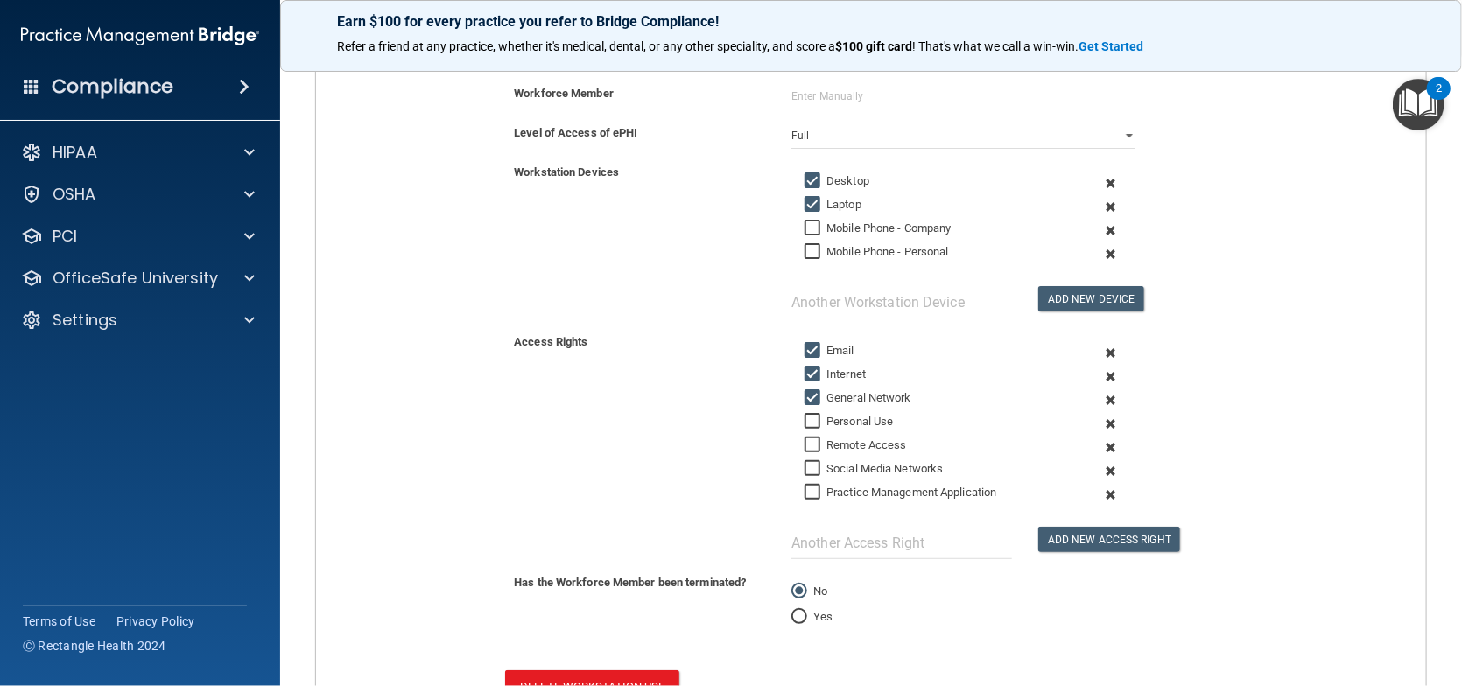
scroll to position [408, 0]
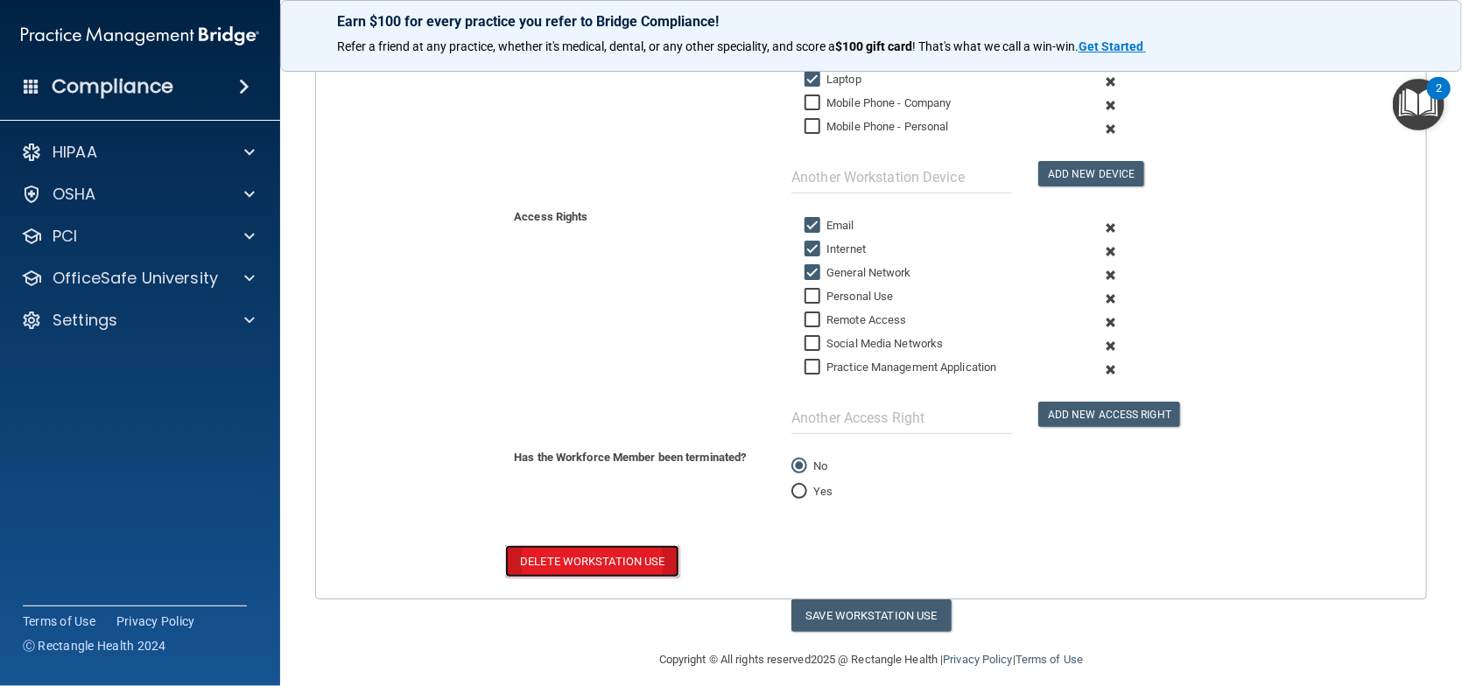
click at [594, 553] on button "Delete Workstation Use" at bounding box center [591, 561] width 173 height 32
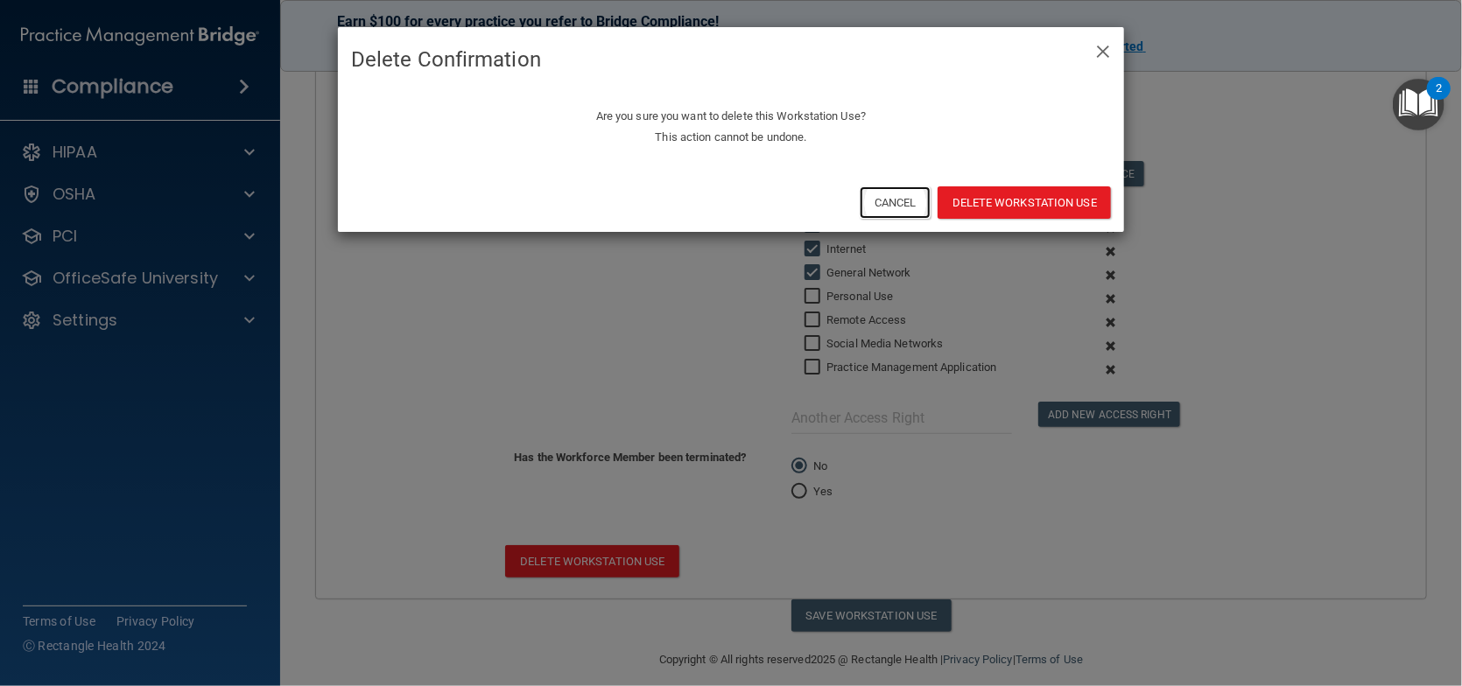
click at [909, 199] on button "Cancel" at bounding box center [895, 202] width 71 height 32
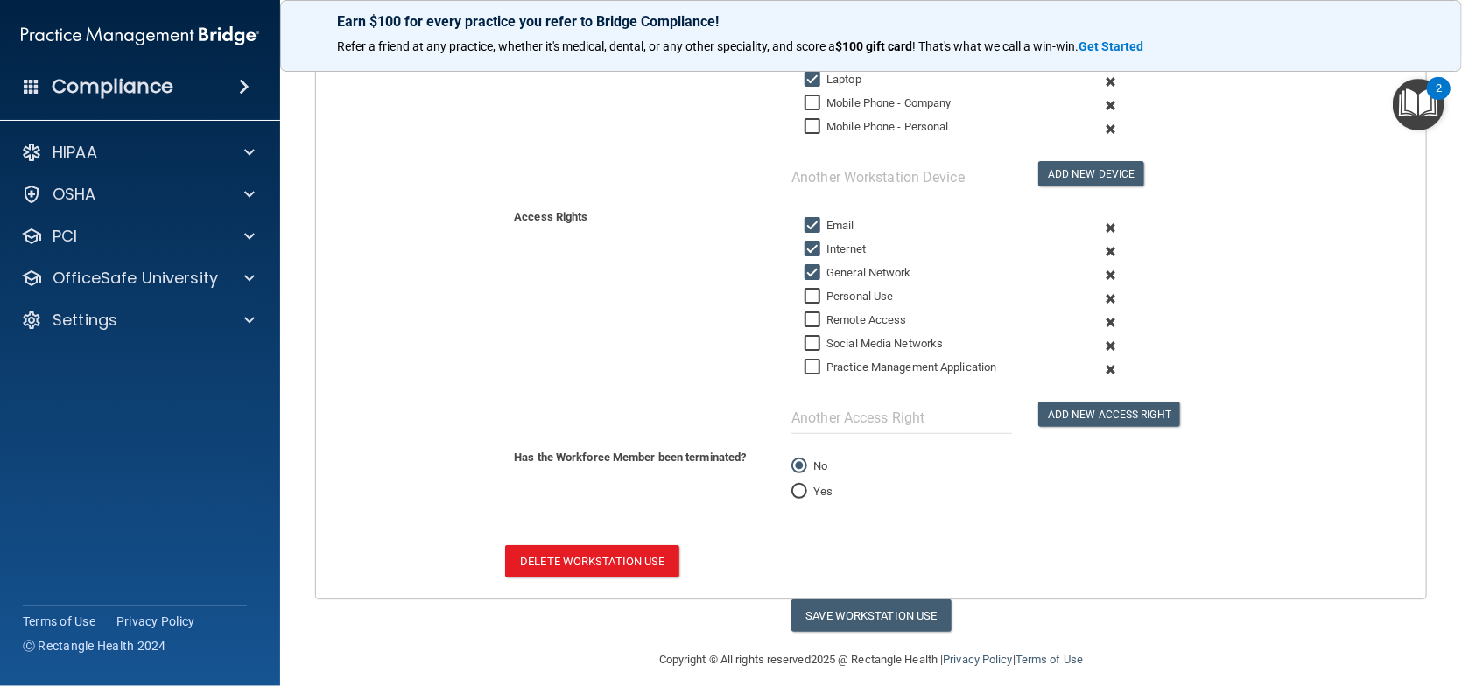
click at [793, 489] on input "Yes" at bounding box center [799, 492] width 16 height 13
radio input "true"
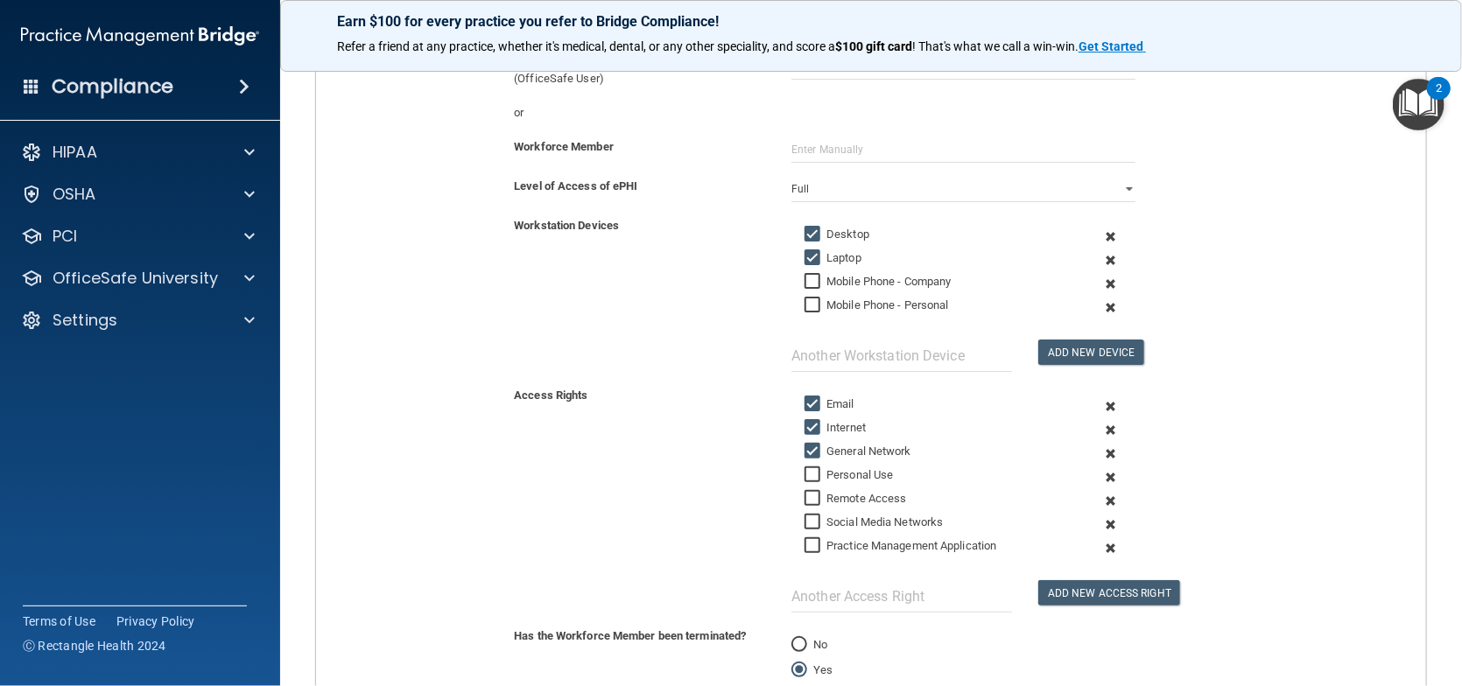
scroll to position [175, 0]
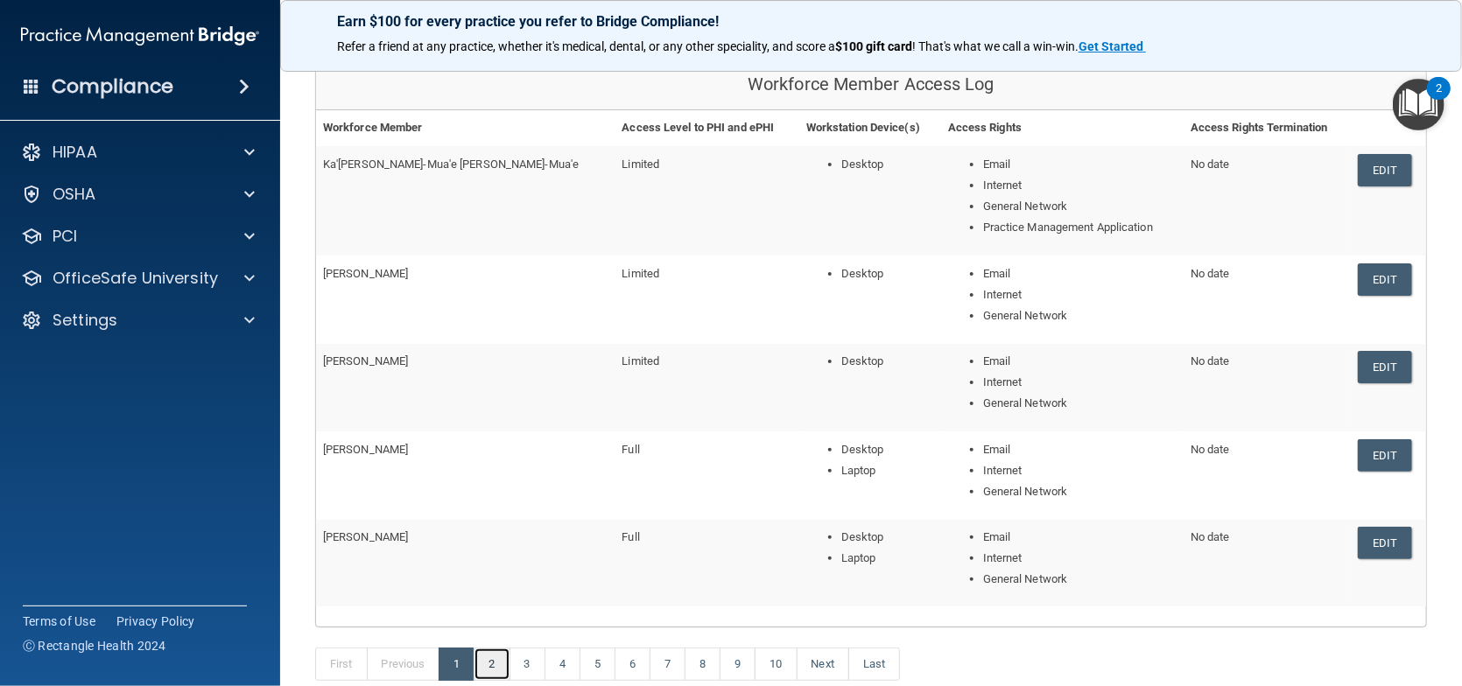
click at [491, 636] on link "2" at bounding box center [492, 664] width 36 height 33
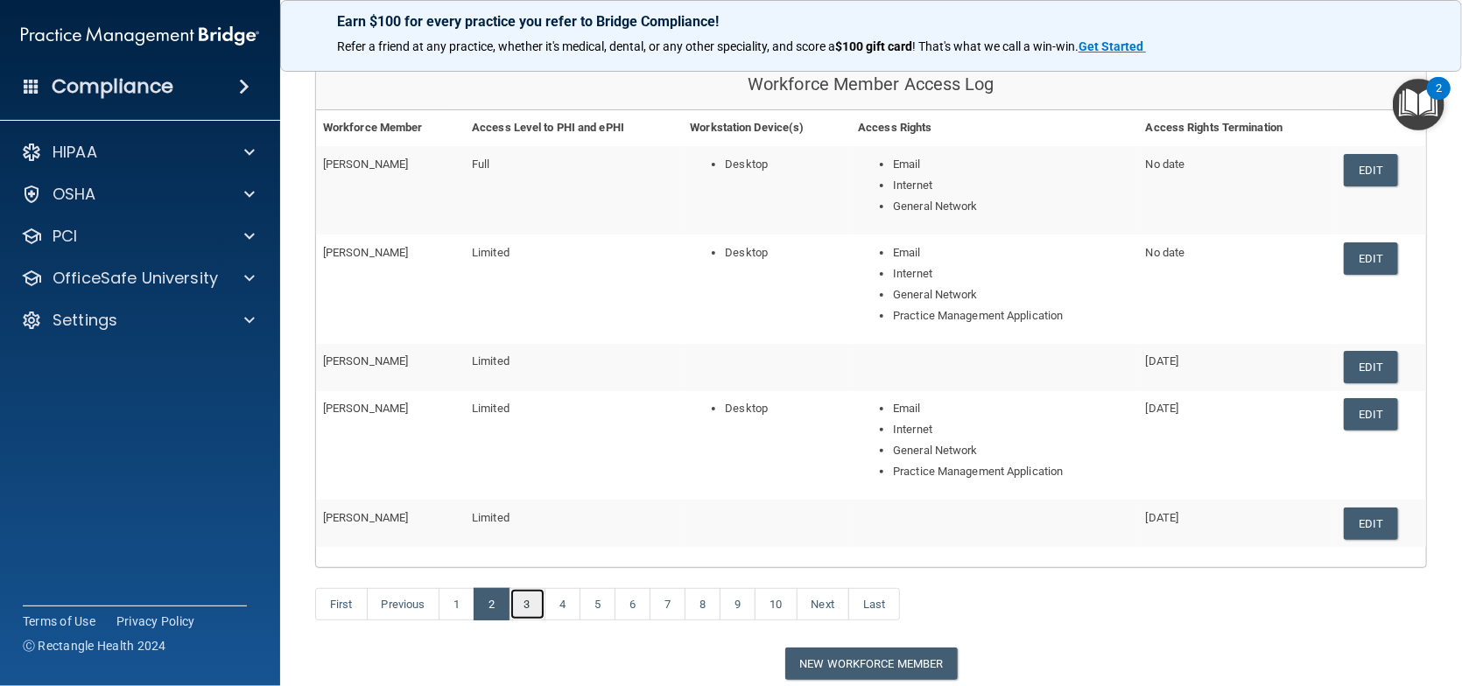
click at [536, 607] on link "3" at bounding box center [528, 604] width 36 height 33
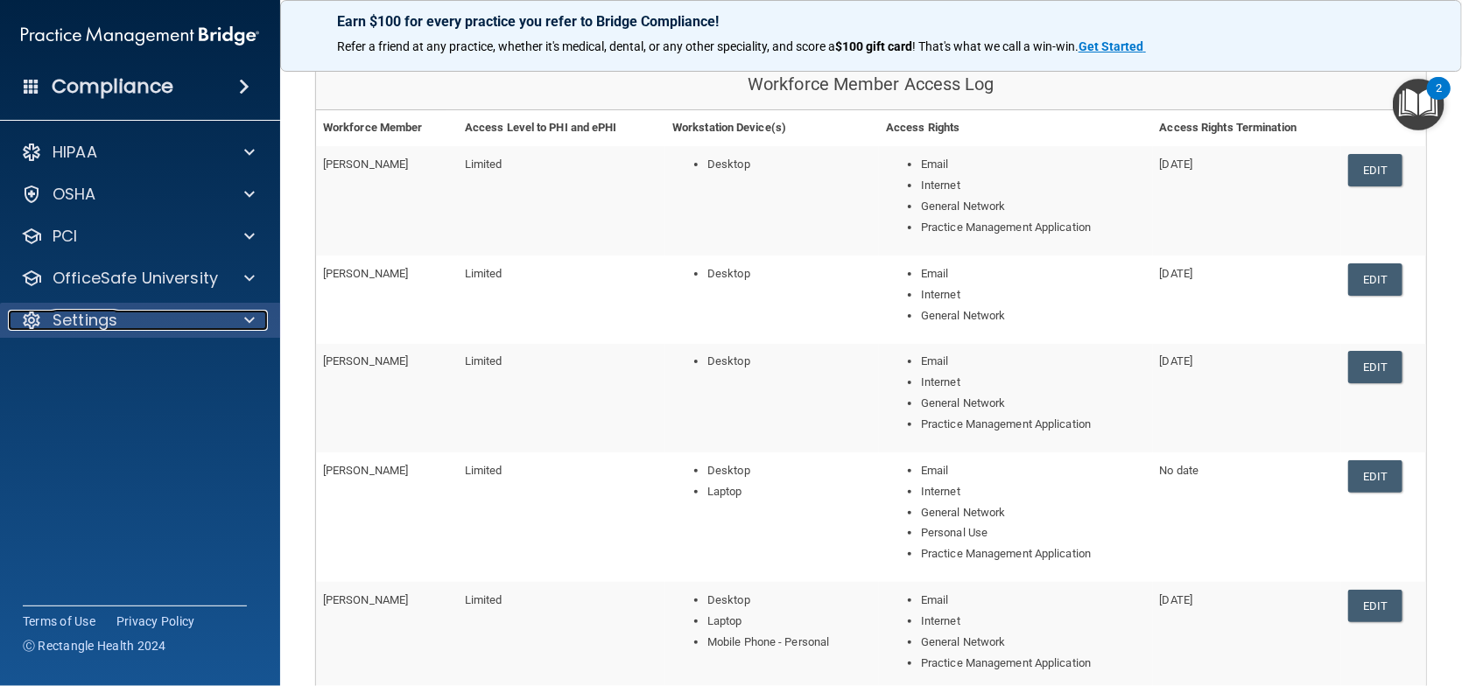
click at [89, 320] on p "Settings" at bounding box center [85, 320] width 65 height 21
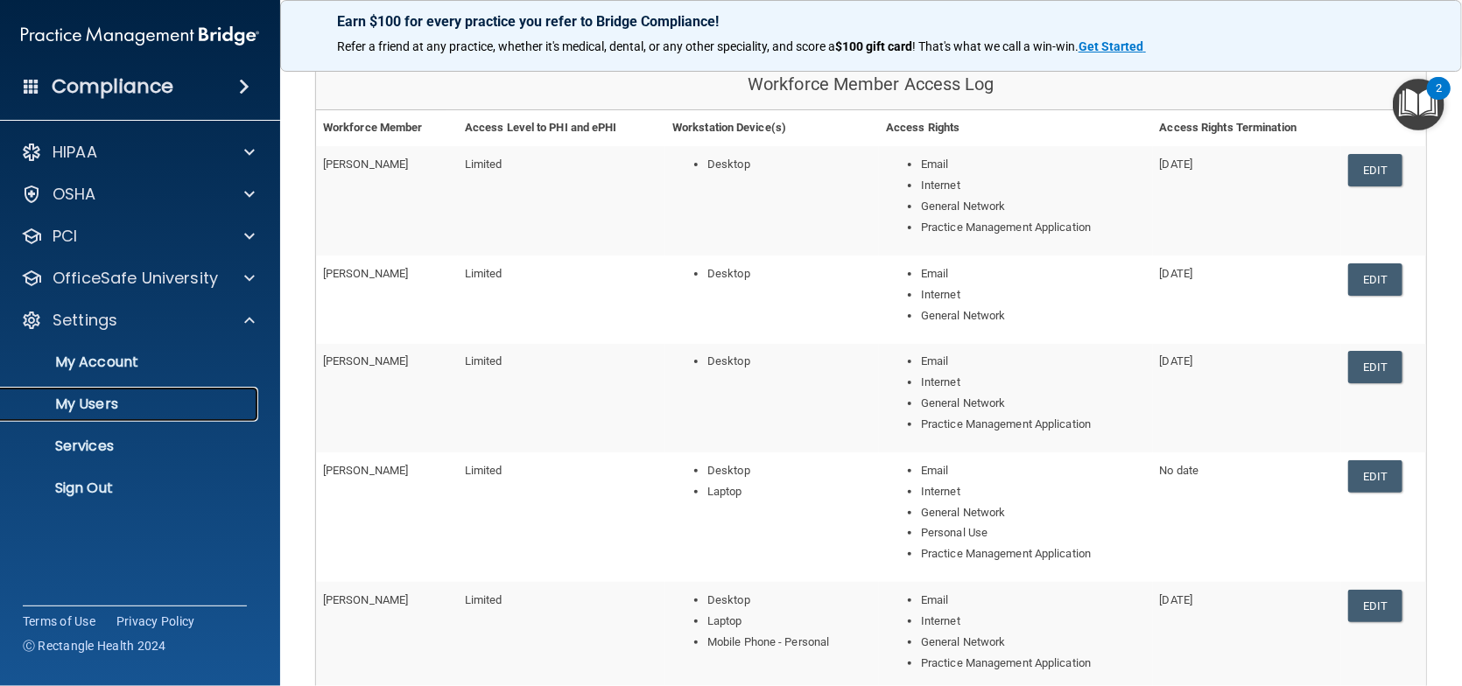
click at [100, 398] on p "My Users" at bounding box center [130, 405] width 239 height 18
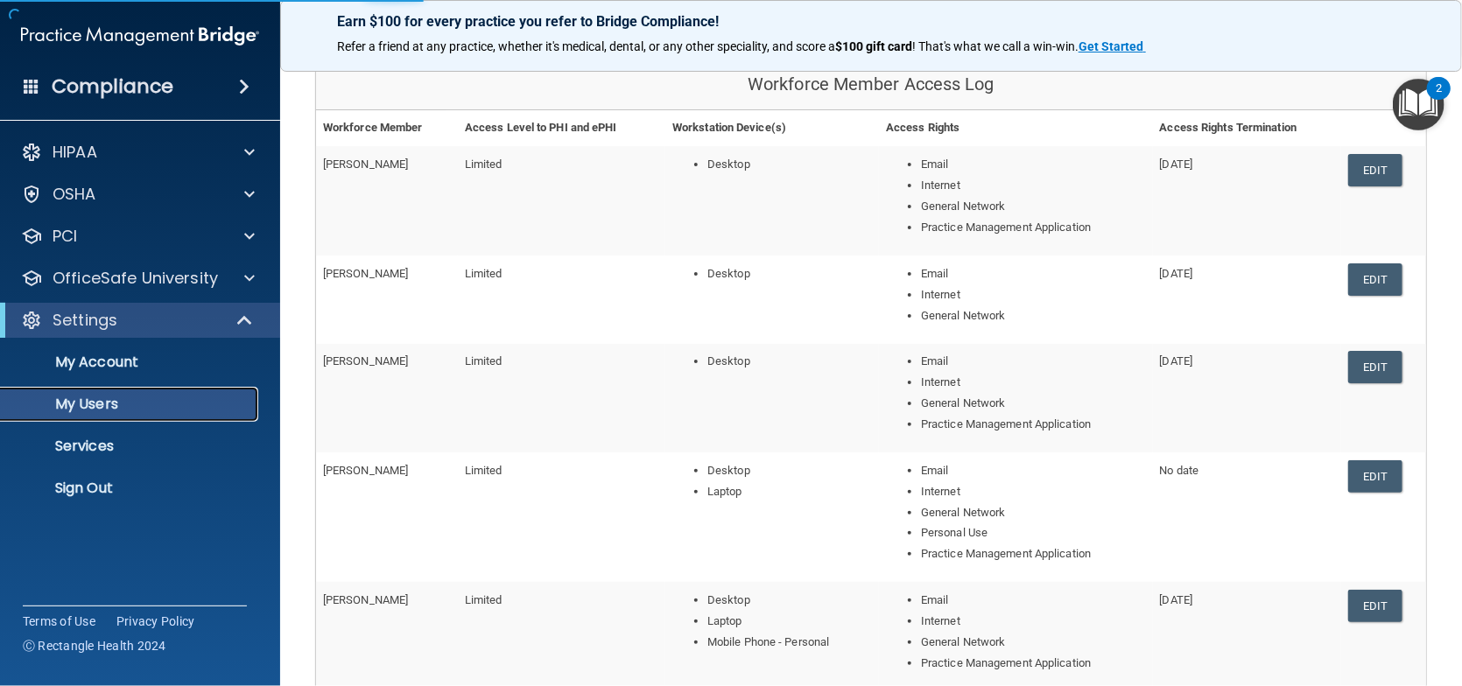
select select "20"
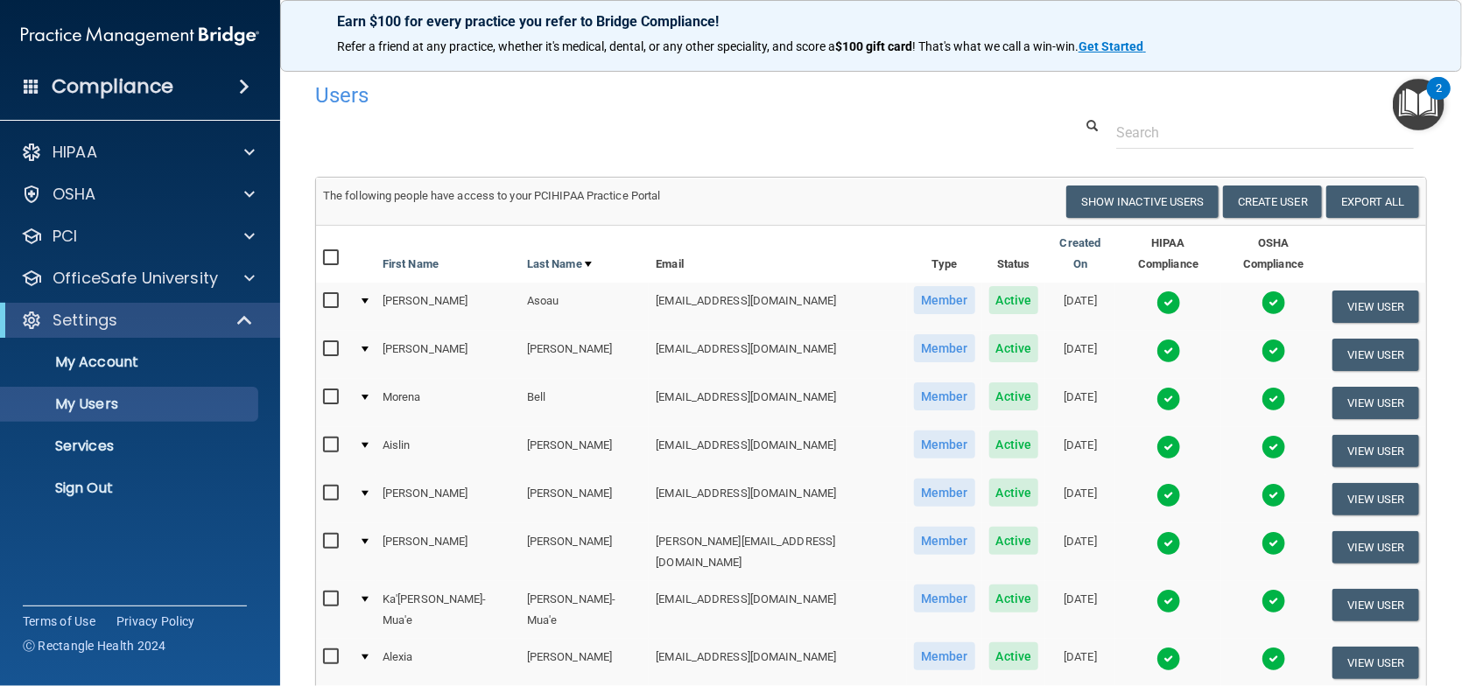
click at [329, 390] on input "checkbox" at bounding box center [333, 397] width 20 height 14
checkbox input "true"
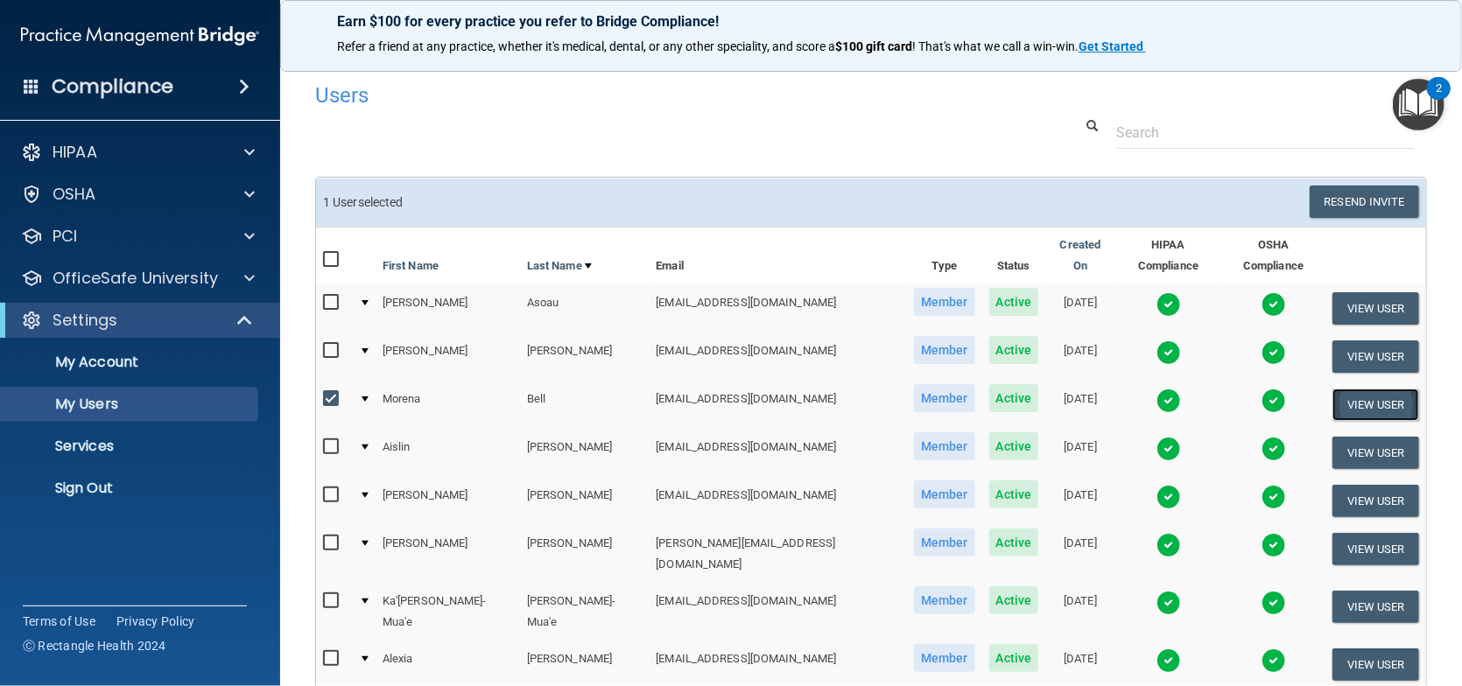
click at [1311, 389] on button "View User" at bounding box center [1376, 405] width 87 height 32
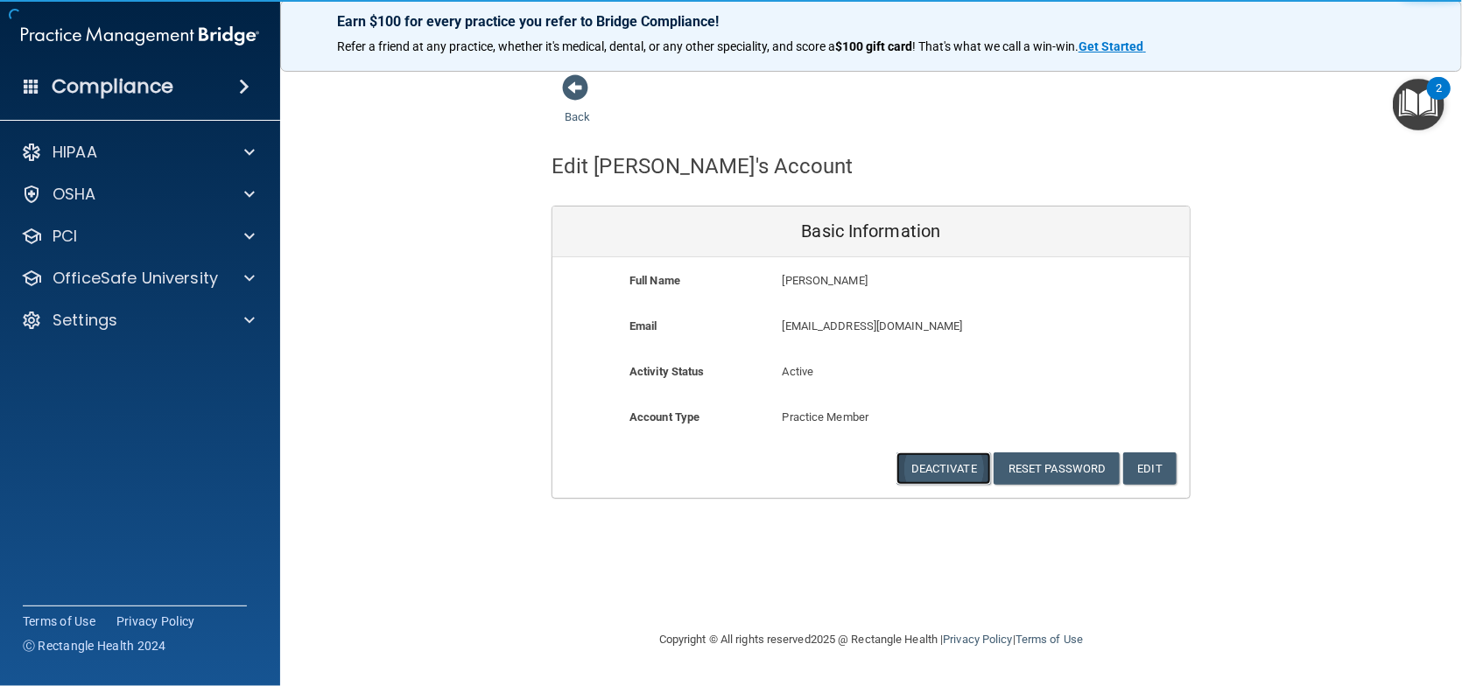
click at [932, 472] on button "Deactivate" at bounding box center [944, 469] width 95 height 32
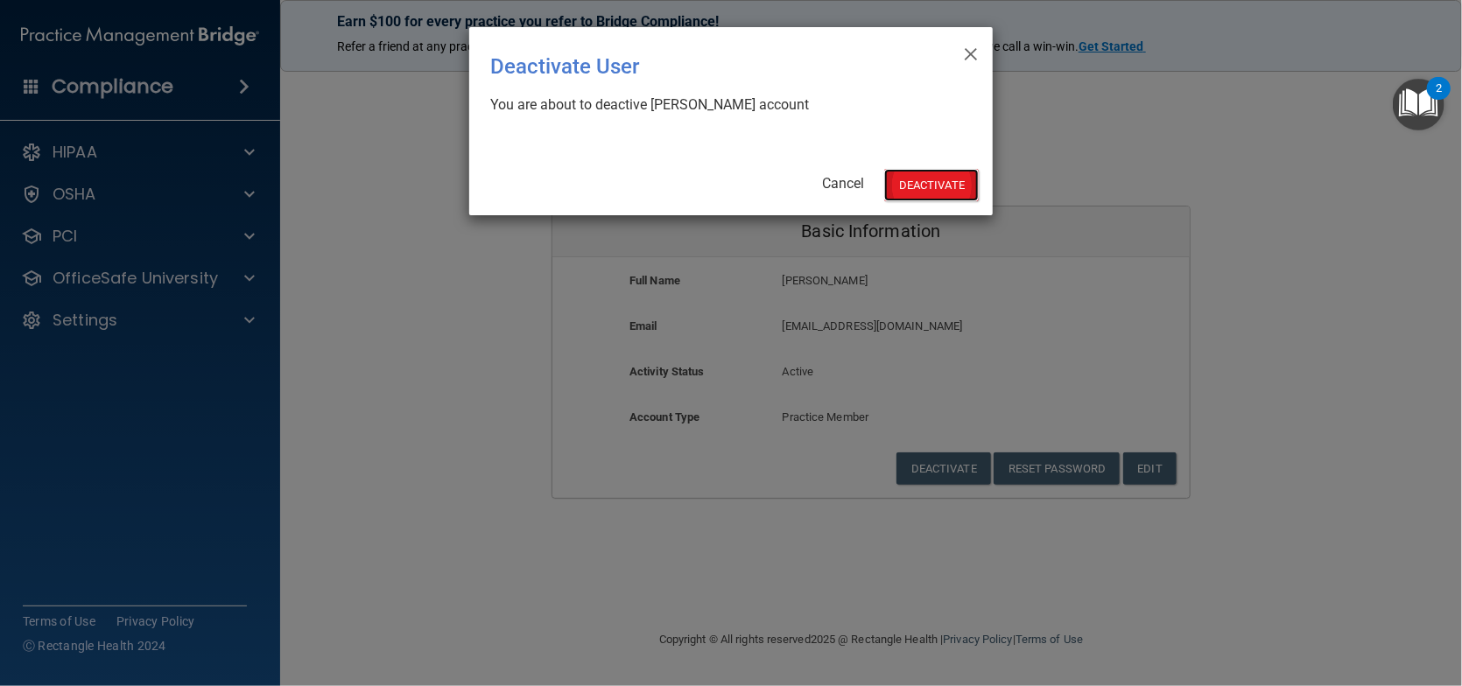
click at [932, 188] on button "Deactivate" at bounding box center [931, 185] width 95 height 32
